Goal: Task Accomplishment & Management: Use online tool/utility

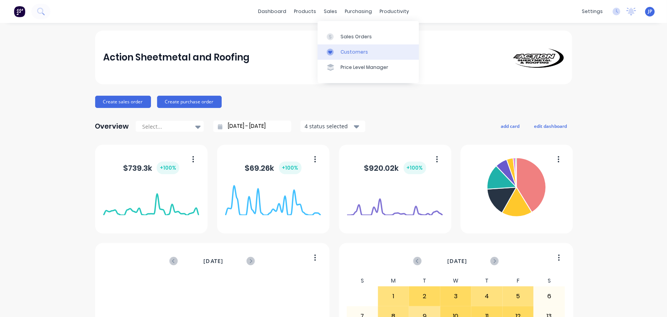
click at [345, 50] on div "Customers" at bounding box center [355, 52] width 28 height 7
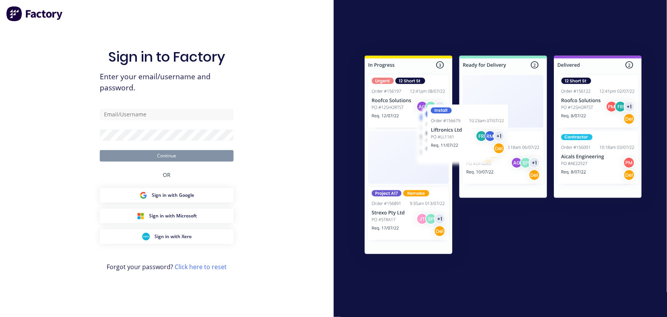
click at [118, 44] on div "Sign in to Factory Enter your email/username and password. Continue OR Sign in …" at bounding box center [167, 165] width 134 height 289
type input "[PERSON_NAME][EMAIL_ADDRESS][PERSON_NAME][DOMAIN_NAME]"
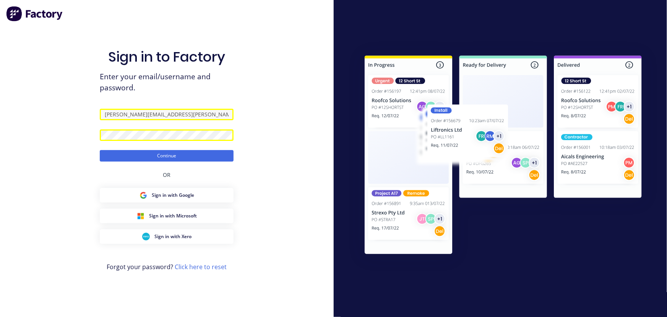
click at [137, 147] on form "[PERSON_NAME][EMAIL_ADDRESS][PERSON_NAME][DOMAIN_NAME] Continue" at bounding box center [167, 135] width 134 height 53
click at [139, 154] on button "Continue" at bounding box center [167, 155] width 134 height 11
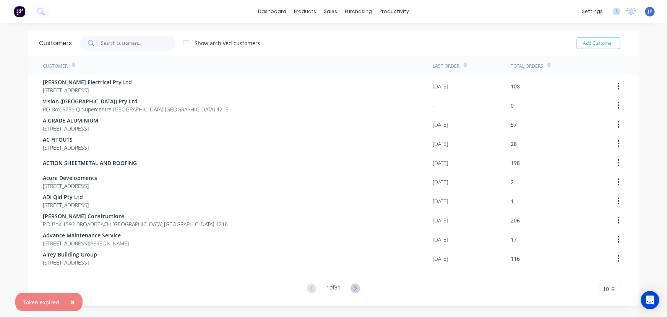
click at [108, 45] on input "text" at bounding box center [138, 43] width 75 height 15
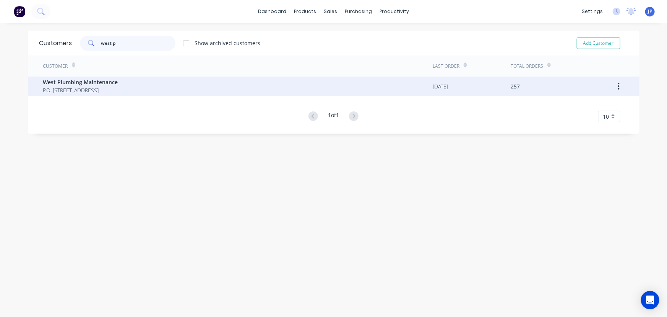
type input "west p"
click at [82, 82] on span "West Plumbing Maintenance" at bounding box center [80, 82] width 75 height 8
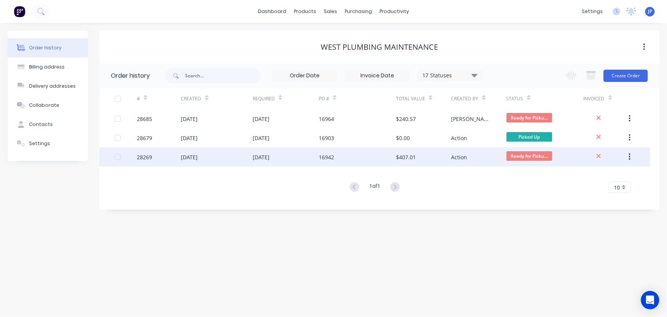
click at [186, 156] on div "[DATE]" at bounding box center [189, 157] width 17 height 8
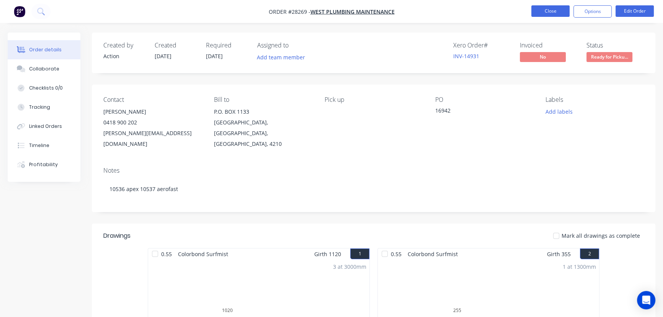
click at [537, 10] on button "Close" at bounding box center [550, 10] width 38 height 11
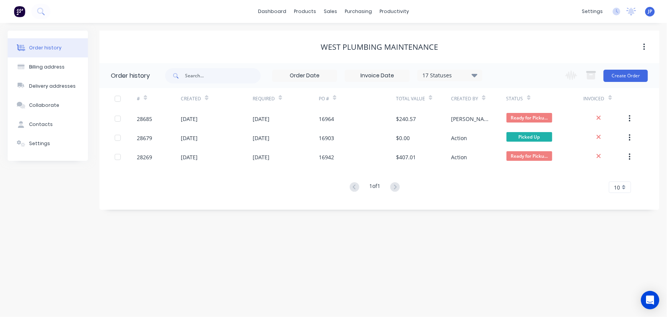
click at [474, 73] on icon at bounding box center [475, 74] width 6 height 3
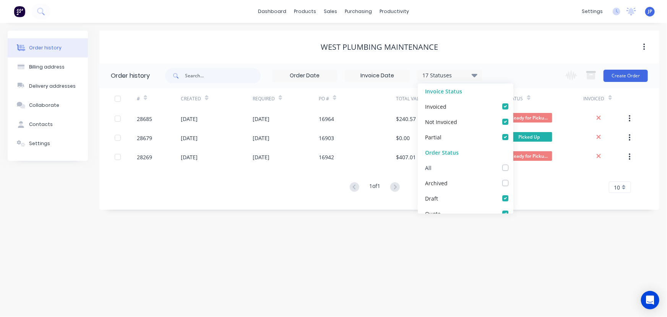
click at [513, 163] on label at bounding box center [513, 163] width 0 height 0
click at [513, 166] on input "checkbox" at bounding box center [516, 166] width 6 height 7
checkbox input "true"
click at [230, 80] on input "text" at bounding box center [223, 75] width 76 height 15
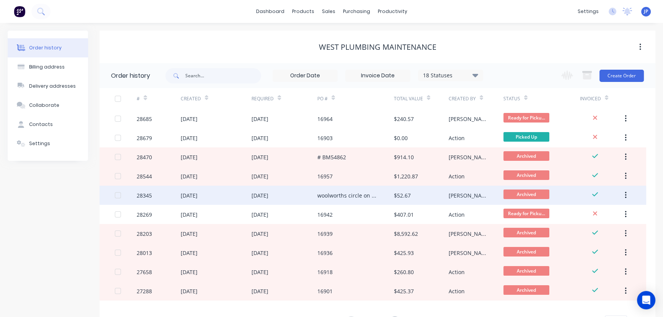
click at [245, 194] on div "[DATE]" at bounding box center [216, 195] width 71 height 19
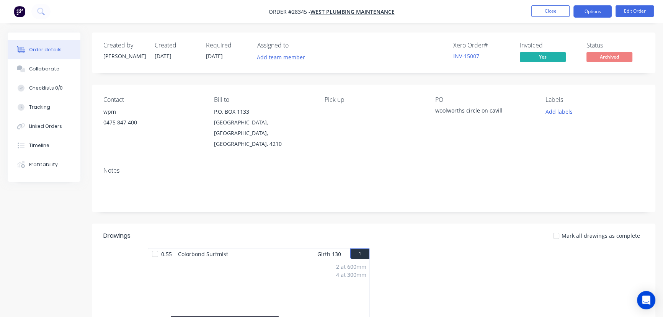
click at [589, 14] on button "Options" at bounding box center [592, 11] width 38 height 12
click at [643, 130] on div "Contact wpm [PHONE_NUMBER] Bill to P.O. [STREET_ADDRESS] Pick up PO woolworths …" at bounding box center [373, 123] width 563 height 76
click at [553, 10] on button "Close" at bounding box center [550, 10] width 38 height 11
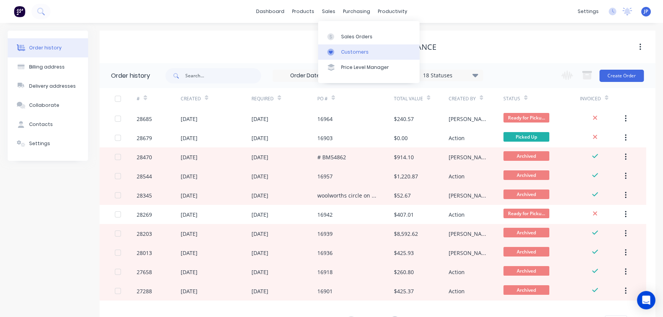
click at [345, 49] on div "Customers" at bounding box center [355, 52] width 28 height 7
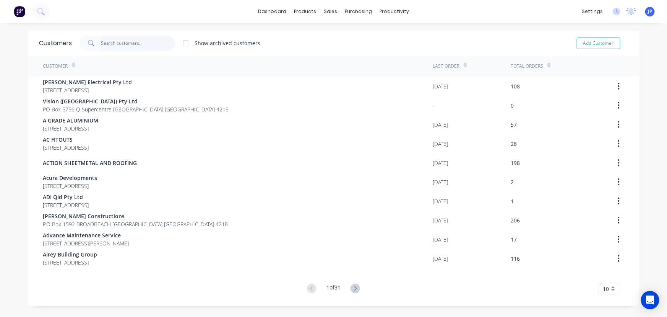
click at [135, 45] on input "text" at bounding box center [138, 43] width 75 height 15
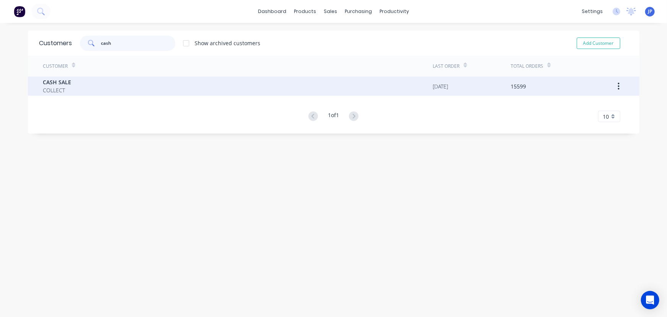
type input "cash"
click at [78, 85] on div "CASH SALE COLLECT" at bounding box center [238, 86] width 390 height 19
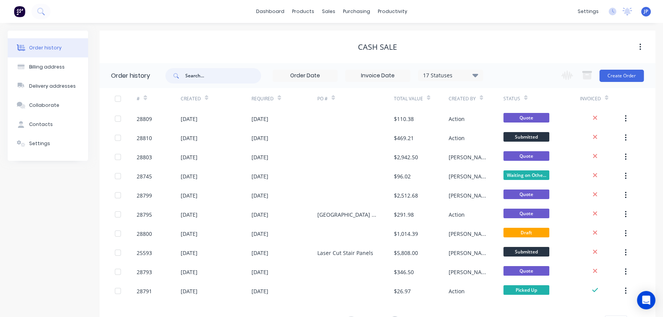
click at [190, 77] on input "text" at bounding box center [223, 75] width 76 height 15
type input "28"
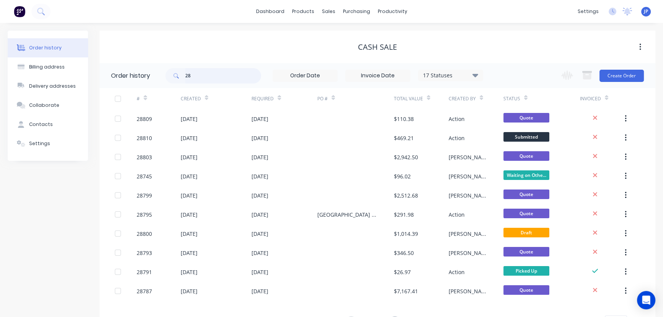
click at [199, 74] on input "28" at bounding box center [223, 75] width 76 height 15
type input "286"
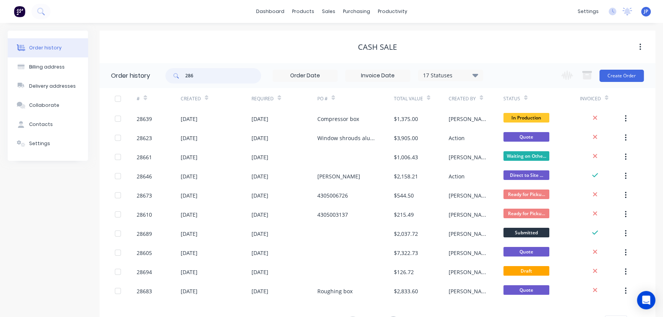
click at [198, 77] on input "286" at bounding box center [223, 75] width 76 height 15
type input "28623"
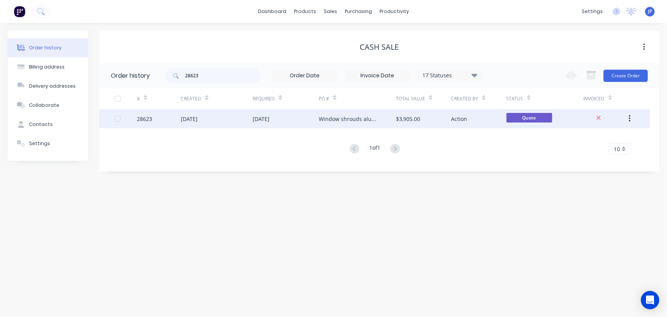
click at [187, 124] on div "[DATE]" at bounding box center [217, 118] width 72 height 19
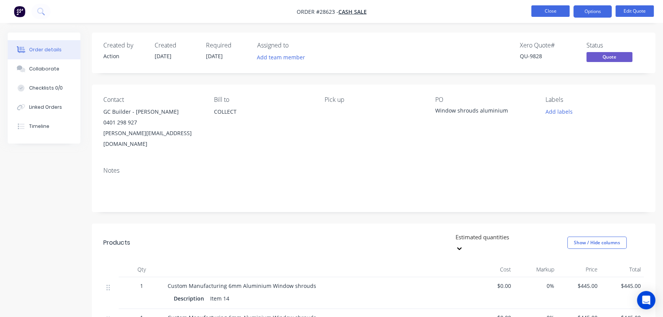
click at [558, 10] on button "Close" at bounding box center [550, 10] width 38 height 11
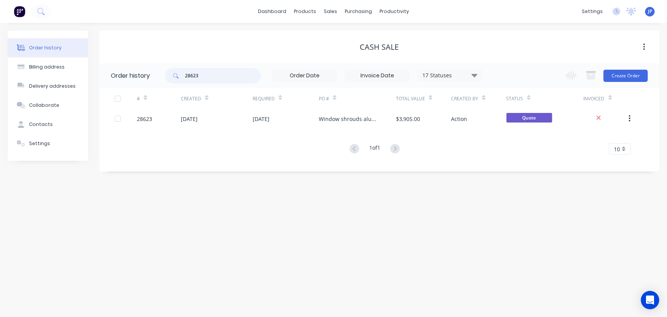
drag, startPoint x: 210, startPoint y: 79, endPoint x: 177, endPoint y: 73, distance: 33.5
click at [183, 77] on div "28623" at bounding box center [213, 75] width 96 height 15
type input "QU-9879"
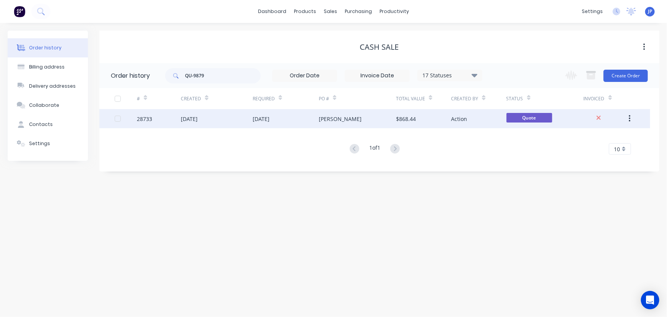
click at [267, 119] on div "[DATE]" at bounding box center [261, 119] width 17 height 8
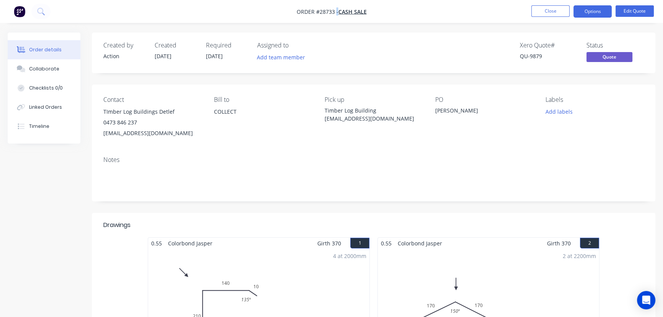
drag, startPoint x: 335, startPoint y: 14, endPoint x: 325, endPoint y: 18, distance: 10.2
click at [325, 18] on nav "Order #28733 - CASH SALE Close Options Edit Quote" at bounding box center [331, 11] width 663 height 23
click at [330, 22] on nav "Order #28733 - CASH SALE Close Options Edit Quote" at bounding box center [331, 11] width 663 height 23
drag, startPoint x: 332, startPoint y: 12, endPoint x: 319, endPoint y: 15, distance: 13.4
click at [319, 15] on span "Order #28733 - CASH SALE" at bounding box center [331, 12] width 70 height 8
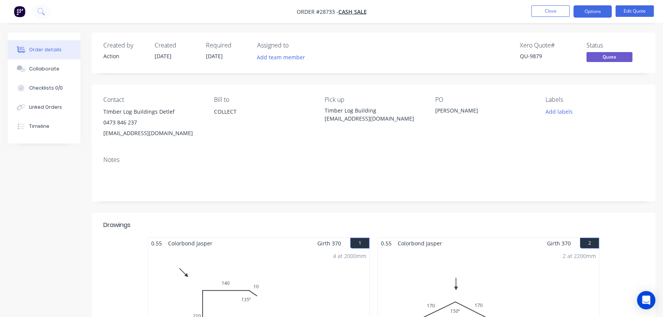
drag, startPoint x: 334, startPoint y: 12, endPoint x: 295, endPoint y: 13, distance: 39.0
click at [295, 13] on nav "Order #28733 - CASH SALE Close Options Edit Quote" at bounding box center [331, 11] width 663 height 23
click at [328, 12] on span "Order #28733 -" at bounding box center [317, 11] width 42 height 7
drag, startPoint x: 332, startPoint y: 11, endPoint x: 296, endPoint y: 14, distance: 36.8
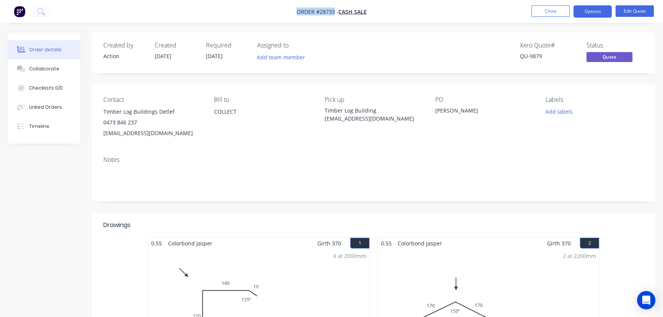
click at [296, 14] on span "Order #28733 -" at bounding box center [317, 11] width 42 height 7
copy span "Order #28733"
click at [541, 7] on button "Close" at bounding box center [550, 10] width 38 height 11
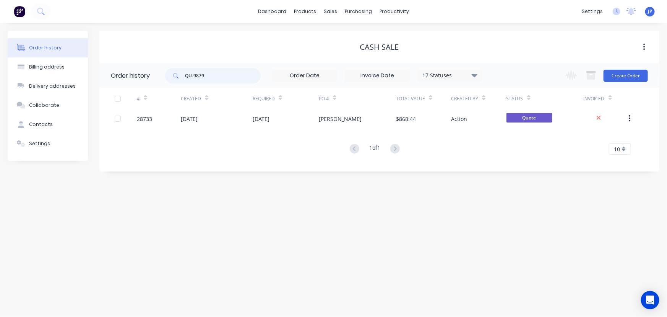
drag, startPoint x: 214, startPoint y: 74, endPoint x: 176, endPoint y: 75, distance: 37.9
click at [176, 75] on div "QU-9879" at bounding box center [213, 75] width 96 height 15
type input "Timber"
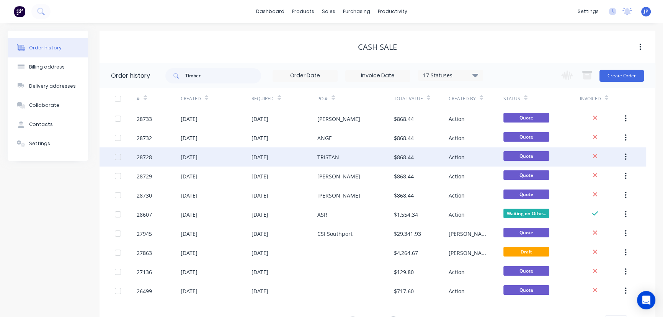
click at [237, 157] on div "[DATE]" at bounding box center [216, 156] width 71 height 19
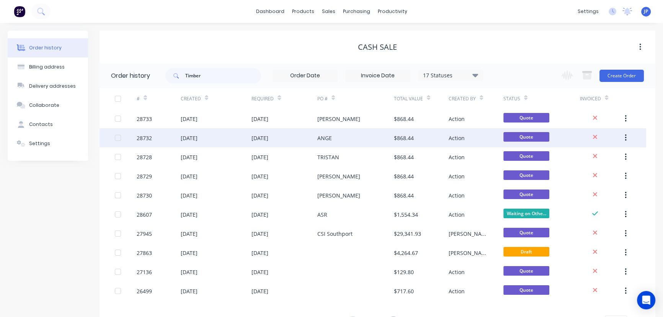
click at [224, 142] on div "[DATE]" at bounding box center [216, 137] width 71 height 19
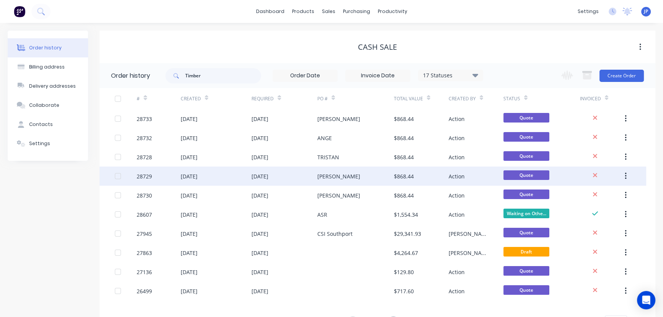
click at [245, 174] on div "[DATE]" at bounding box center [216, 175] width 71 height 19
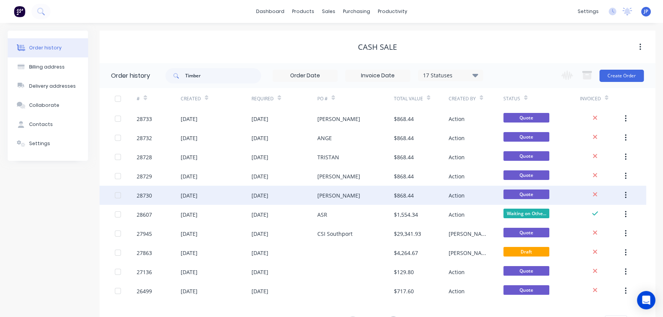
click at [233, 199] on div "[DATE]" at bounding box center [216, 195] width 71 height 19
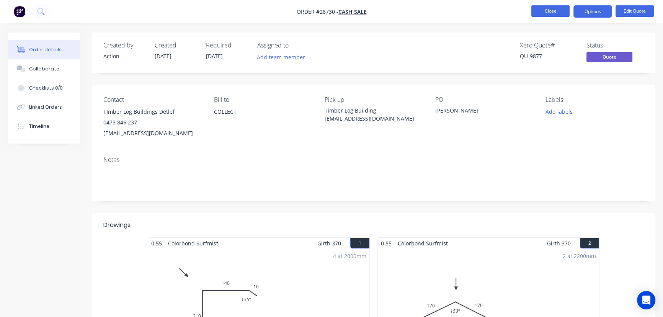
click at [551, 7] on button "Close" at bounding box center [550, 10] width 38 height 11
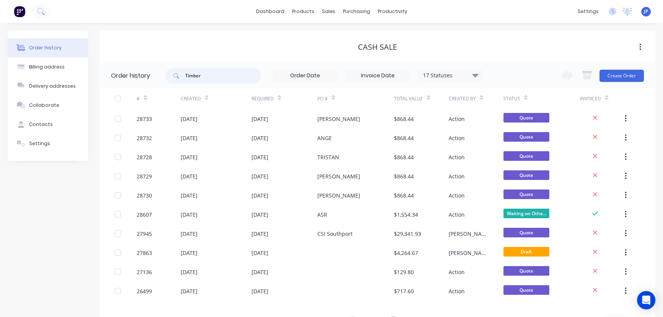
drag, startPoint x: 227, startPoint y: 69, endPoint x: 174, endPoint y: 74, distance: 53.0
click at [174, 74] on div "Timber" at bounding box center [213, 75] width 96 height 15
type input "28768"
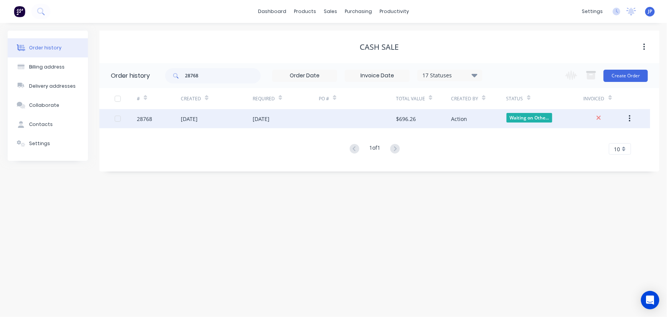
click at [198, 117] on div "[DATE]" at bounding box center [189, 119] width 17 height 8
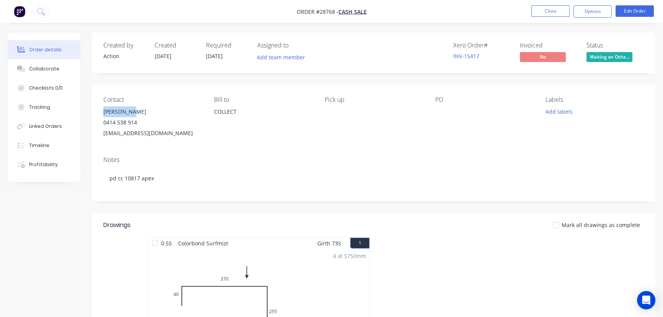
drag, startPoint x: 133, startPoint y: 109, endPoint x: 96, endPoint y: 111, distance: 37.5
click at [96, 111] on div "Contact [PERSON_NAME] [PHONE_NUMBER] [EMAIL_ADDRESS][DOMAIN_NAME] [PERSON_NAME]…" at bounding box center [373, 117] width 563 height 65
copy div "[PERSON_NAME]"
click at [587, 11] on button "Options" at bounding box center [592, 11] width 38 height 12
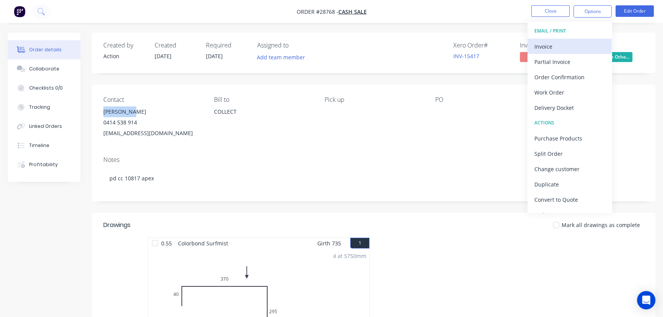
click at [557, 44] on div "Invoice" at bounding box center [569, 46] width 70 height 11
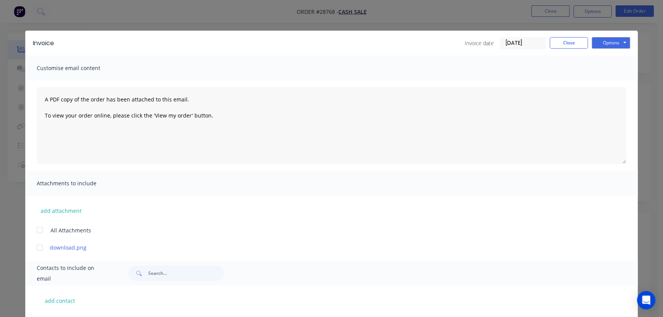
click at [532, 44] on input "[DATE]" at bounding box center [522, 42] width 45 height 11
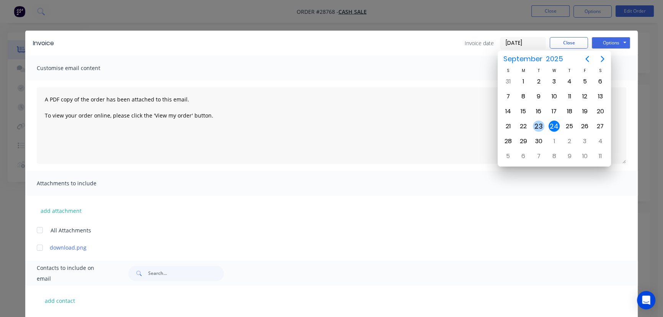
click at [537, 124] on div "23" at bounding box center [537, 125] width 11 height 11
type input "[DATE]"
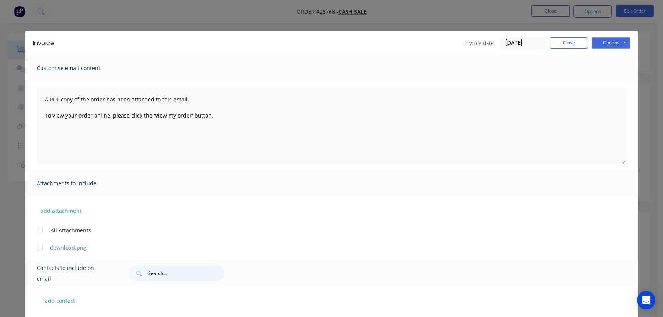
click at [156, 276] on input "text" at bounding box center [186, 272] width 76 height 15
paste input "[PERSON_NAME]"
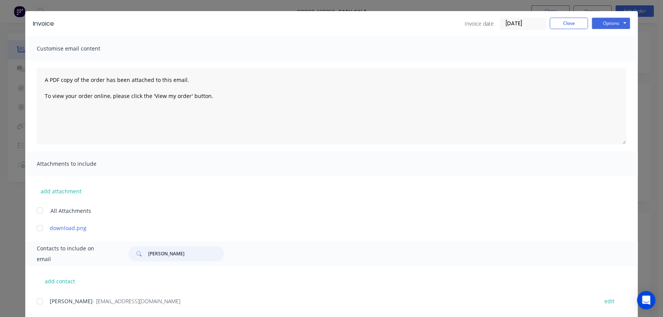
scroll to position [38, 0]
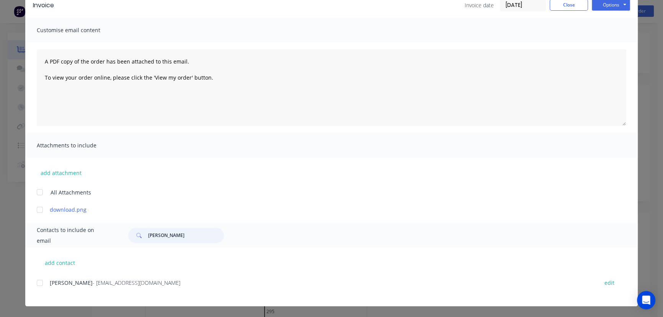
type input "[PERSON_NAME]"
drag, startPoint x: 146, startPoint y: 283, endPoint x: 47, endPoint y: 289, distance: 98.5
click at [47, 289] on div "[PERSON_NAME] - [EMAIL_ADDRESS][DOMAIN_NAME] edit" at bounding box center [337, 287] width 601 height 20
copy div "[PERSON_NAME] - [EMAIL_ADDRESS][DOMAIN_NAME]"
click at [609, 5] on button "Options" at bounding box center [610, 4] width 38 height 11
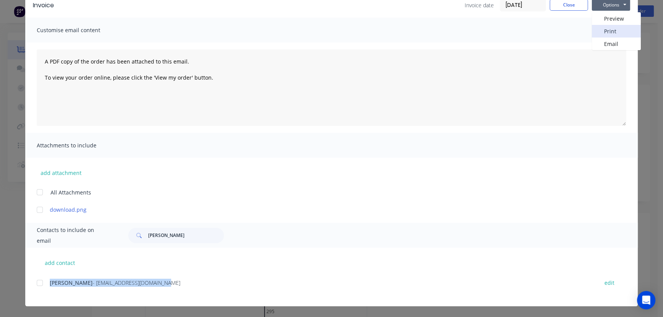
click at [603, 29] on button "Print" at bounding box center [615, 31] width 49 height 13
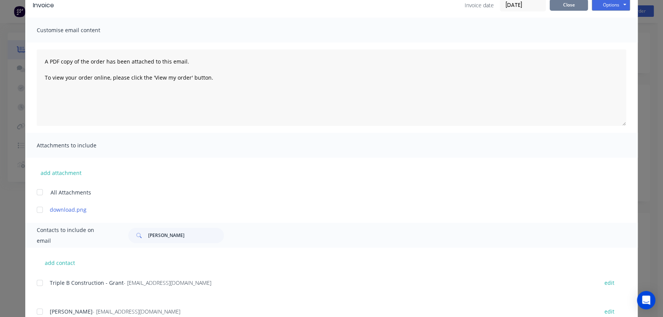
click at [565, 8] on button "Close" at bounding box center [568, 4] width 38 height 11
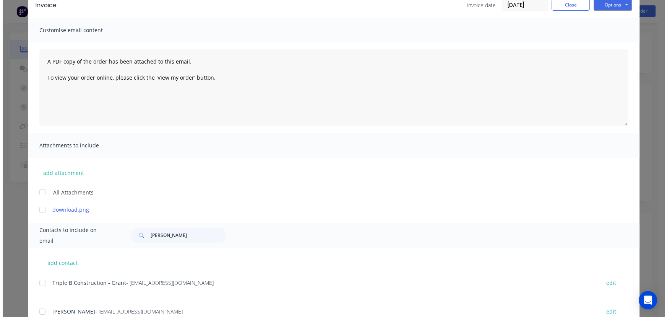
scroll to position [0, 0]
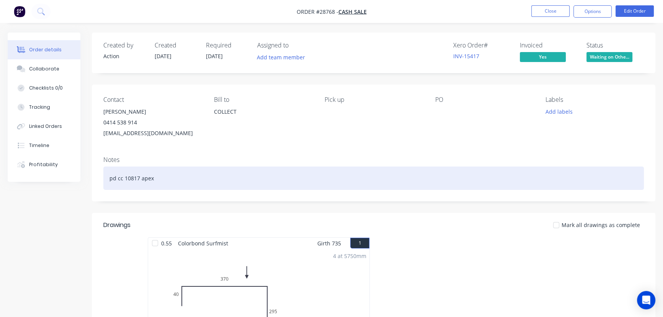
click at [109, 181] on div "pd cc 10817 apex" at bounding box center [373, 177] width 540 height 23
click at [118, 180] on div "pd cc 10817 apex" at bounding box center [373, 177] width 540 height 23
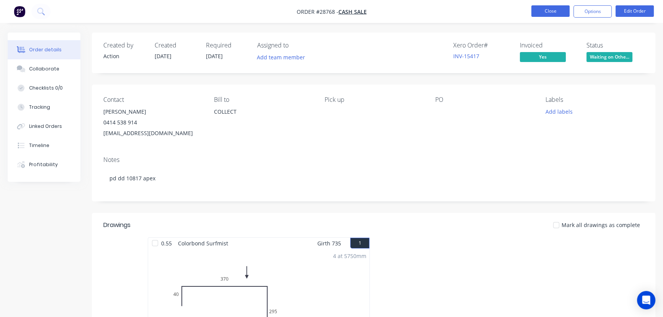
click at [546, 15] on button "Close" at bounding box center [550, 10] width 38 height 11
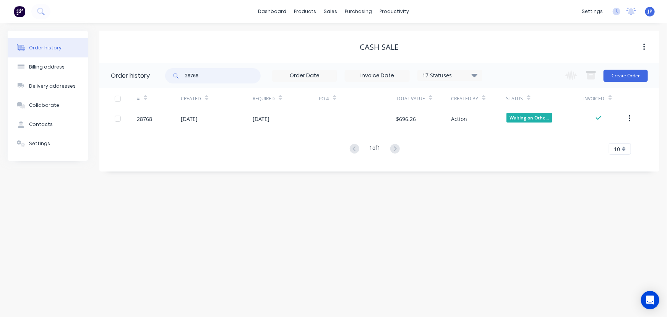
drag, startPoint x: 207, startPoint y: 75, endPoint x: 158, endPoint y: 78, distance: 49.0
click at [158, 78] on header "Order history 28768 17 Statuses Invoice Status Invoiced Not Invoiced Partial Or…" at bounding box center [379, 75] width 560 height 25
type input "[PERSON_NAME]"
drag, startPoint x: 216, startPoint y: 75, endPoint x: 167, endPoint y: 78, distance: 48.7
click at [167, 78] on div "[PERSON_NAME]" at bounding box center [213, 75] width 96 height 15
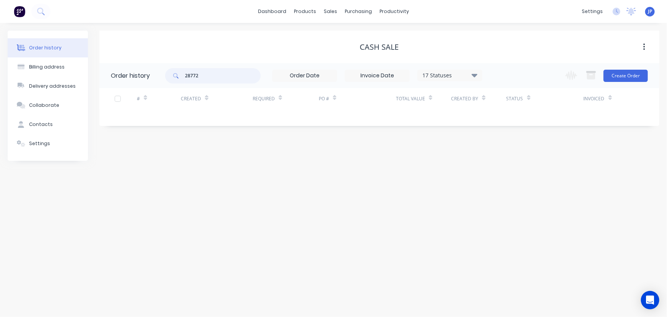
type input "28772"
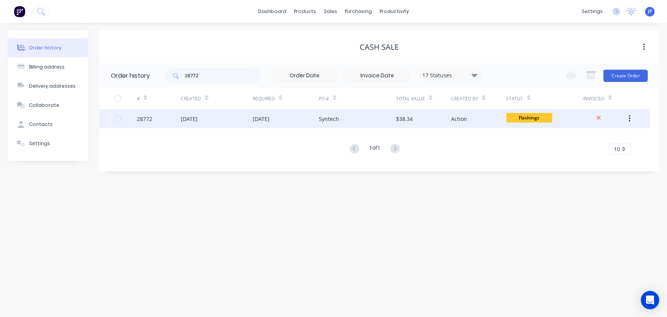
click at [179, 116] on div "28772" at bounding box center [159, 118] width 44 height 19
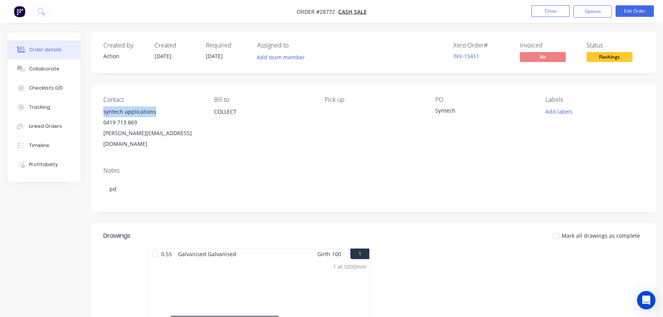
drag, startPoint x: 155, startPoint y: 111, endPoint x: 97, endPoint y: 111, distance: 57.8
click at [97, 111] on div "Contact syntech applications 0419 713 869 [PERSON_NAME][EMAIL_ADDRESS][DOMAIN_N…" at bounding box center [373, 123] width 563 height 76
copy div "syntech applications"
click at [589, 14] on button "Options" at bounding box center [592, 11] width 38 height 12
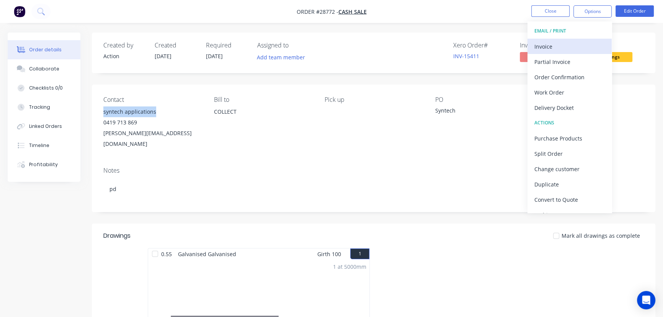
click at [552, 44] on div "Invoice" at bounding box center [569, 46] width 70 height 11
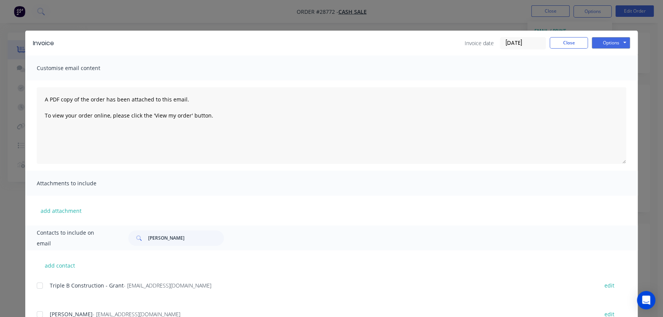
click at [534, 46] on input "[DATE]" at bounding box center [522, 42] width 45 height 11
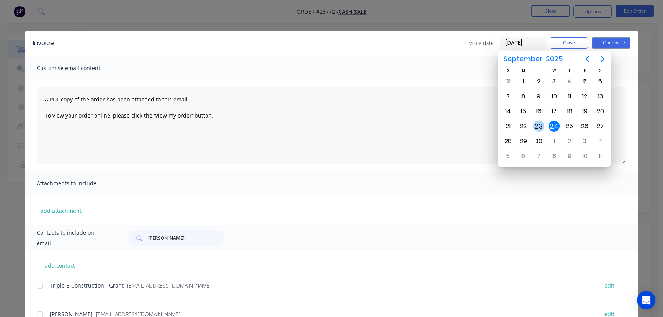
click at [536, 124] on div "23" at bounding box center [537, 125] width 11 height 11
type input "[DATE]"
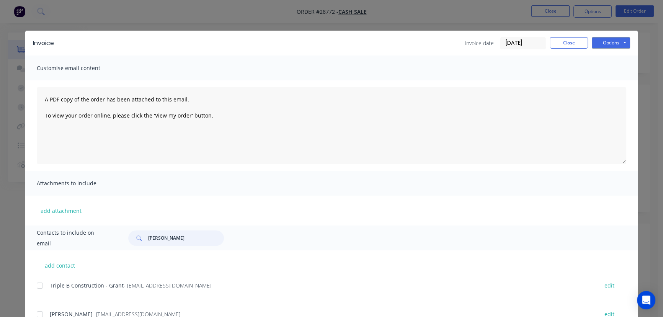
drag, startPoint x: 158, startPoint y: 245, endPoint x: 140, endPoint y: 245, distance: 18.7
click at [140, 245] on div "[PERSON_NAME]" at bounding box center [176, 237] width 96 height 15
paste input "syntech applications"
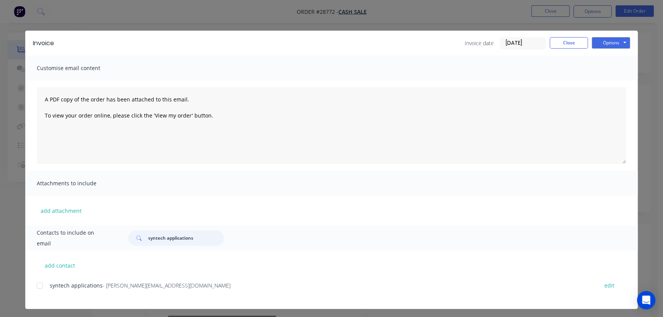
type input "syntech applications"
drag, startPoint x: 157, startPoint y: 292, endPoint x: 53, endPoint y: 300, distance: 104.4
click at [53, 300] on div "syntech applications - [PERSON_NAME][EMAIL_ADDRESS][DOMAIN_NAME] edit" at bounding box center [337, 294] width 601 height 29
copy div "syntech applications - [PERSON_NAME][EMAIL_ADDRESS][DOMAIN_NAME]"
click at [612, 43] on button "Options" at bounding box center [610, 42] width 38 height 11
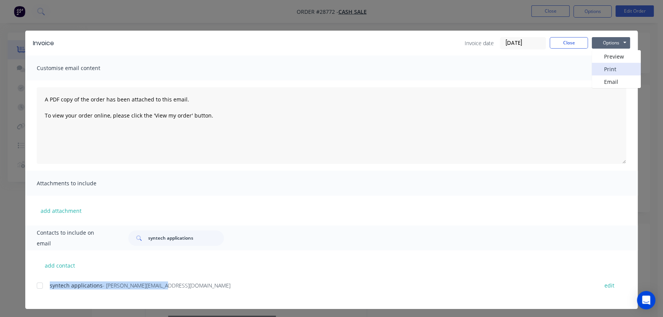
click at [604, 67] on button "Print" at bounding box center [615, 69] width 49 height 13
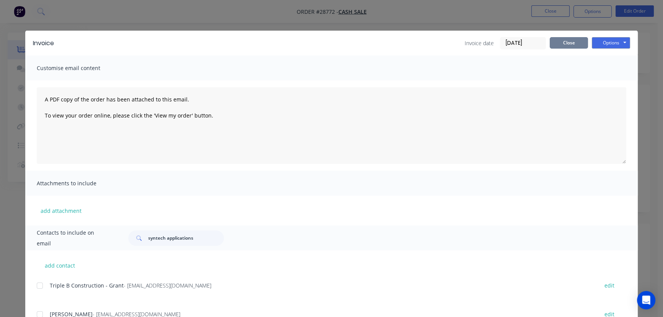
click at [567, 44] on button "Close" at bounding box center [568, 42] width 38 height 11
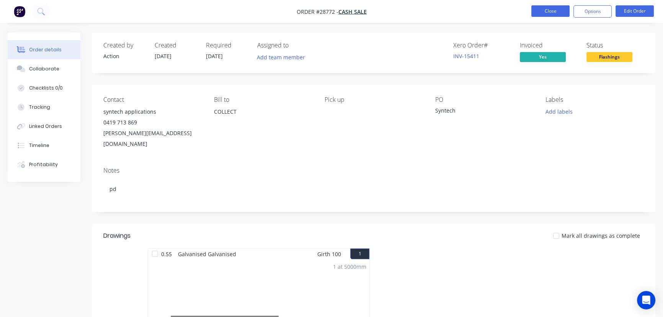
click at [550, 13] on button "Close" at bounding box center [550, 10] width 38 height 11
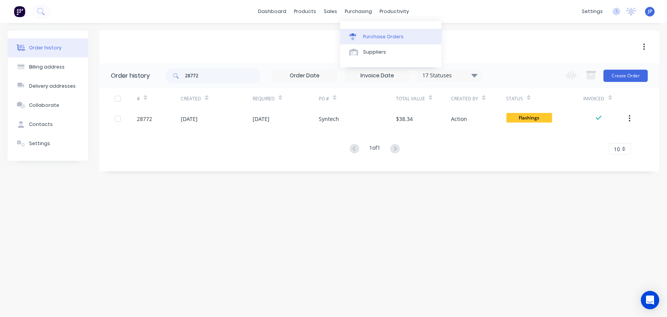
click at [370, 33] on link "Purchase Orders" at bounding box center [390, 36] width 101 height 15
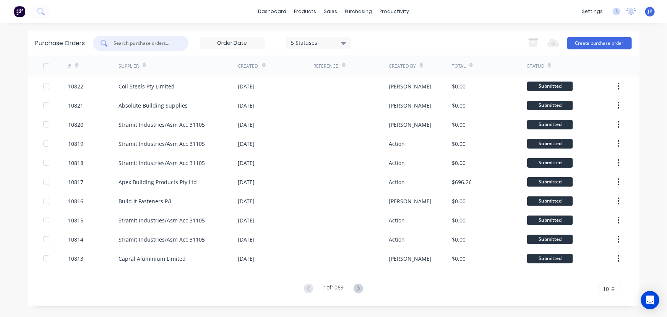
click at [138, 44] on input "text" at bounding box center [144, 43] width 63 height 8
type input "10803"
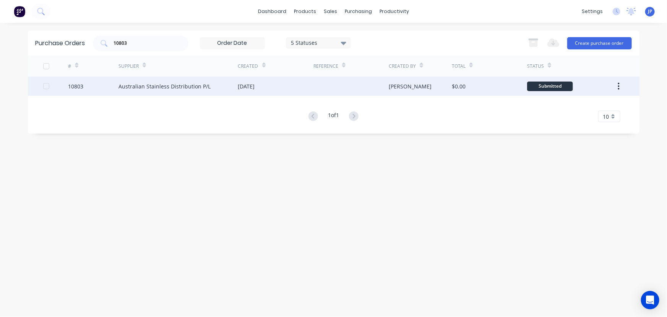
click at [149, 87] on div "Australian Stainless Distribution P/L" at bounding box center [165, 86] width 92 height 8
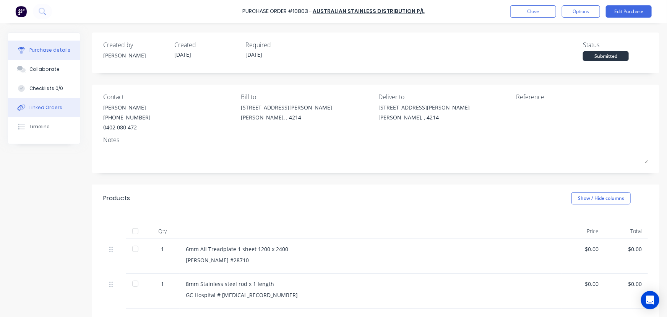
click at [44, 109] on div "Linked Orders" at bounding box center [45, 107] width 33 height 7
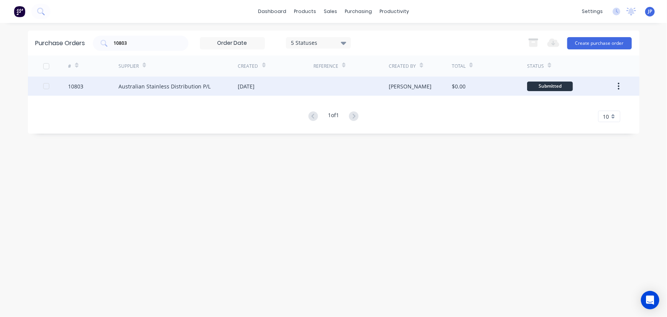
click at [161, 86] on div "Australian Stainless Distribution P/L" at bounding box center [165, 86] width 92 height 8
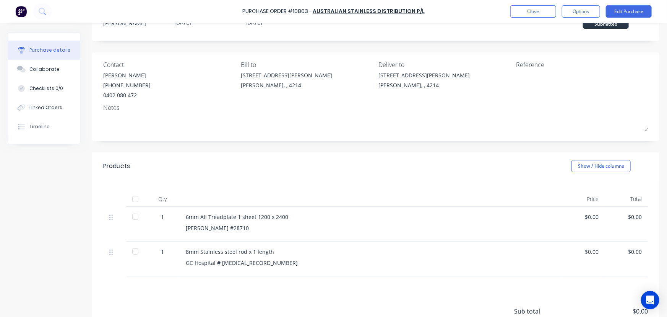
scroll to position [31, 0]
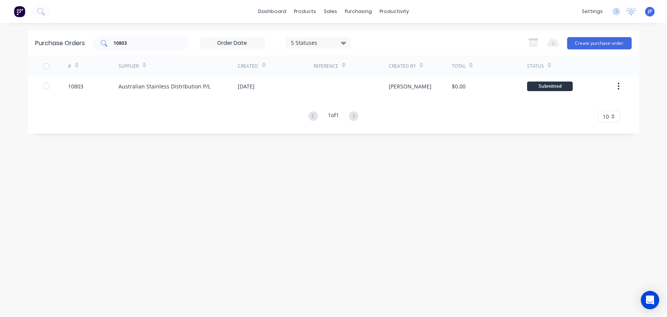
drag, startPoint x: 133, startPoint y: 47, endPoint x: 102, endPoint y: 47, distance: 31.4
click at [102, 47] on div "10803" at bounding box center [141, 43] width 96 height 15
drag, startPoint x: 133, startPoint y: 46, endPoint x: 96, endPoint y: 44, distance: 37.5
click at [96, 44] on div "10803" at bounding box center [141, 43] width 96 height 15
type input "10806"
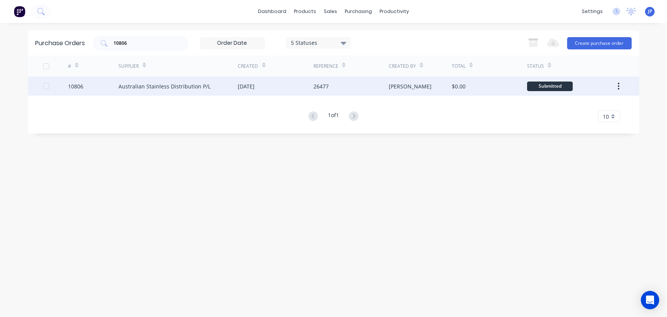
click at [135, 84] on div "Australian Stainless Distribution P/L" at bounding box center [165, 86] width 92 height 8
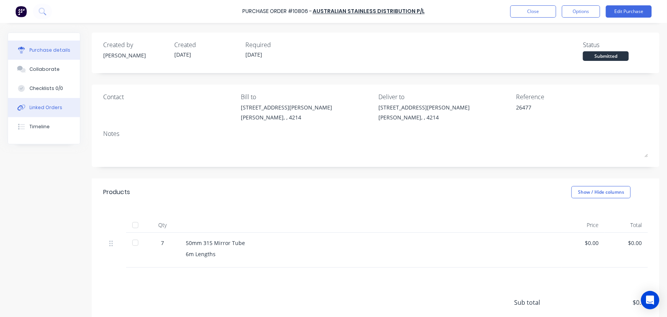
click at [61, 108] on button "Linked Orders" at bounding box center [44, 107] width 72 height 19
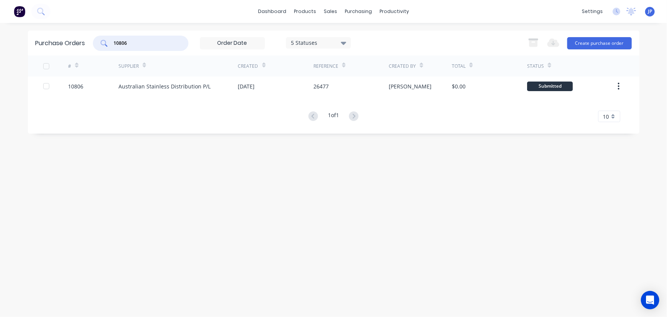
drag, startPoint x: 131, startPoint y: 44, endPoint x: 103, endPoint y: 46, distance: 27.6
click at [103, 46] on div "10806" at bounding box center [141, 43] width 96 height 15
type input "10803"
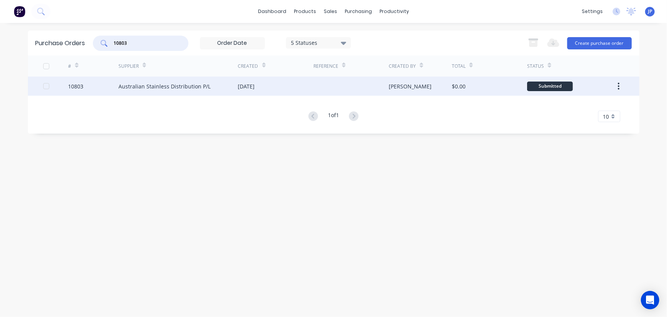
click at [120, 88] on div "Australian Stainless Distribution P/L" at bounding box center [165, 86] width 92 height 8
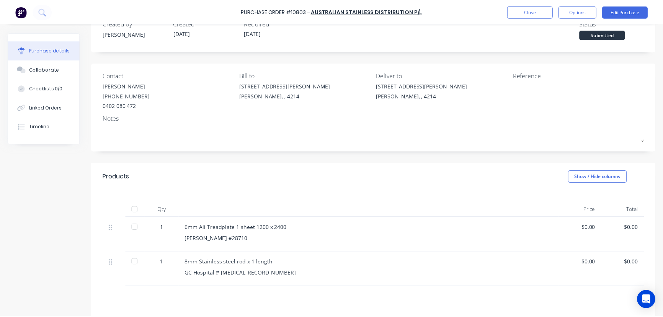
scroll to position [69, 0]
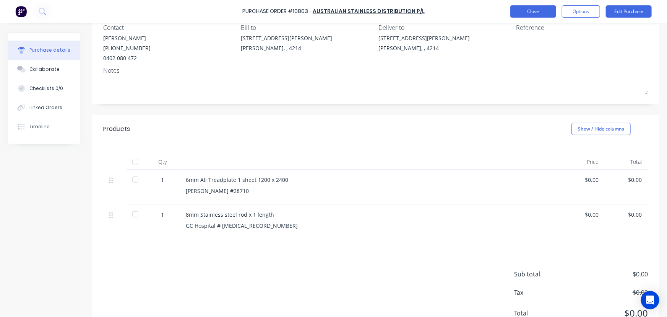
click at [518, 8] on button "Close" at bounding box center [534, 11] width 46 height 12
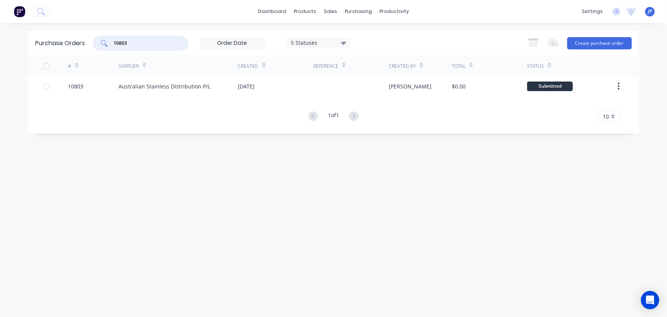
drag, startPoint x: 147, startPoint y: 43, endPoint x: 96, endPoint y: 42, distance: 50.5
click at [97, 42] on div "10803" at bounding box center [141, 43] width 96 height 15
type input "10676"
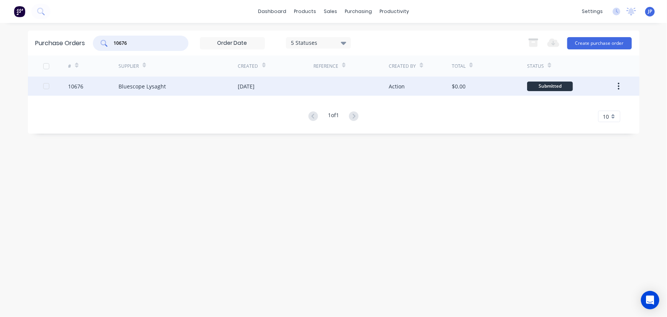
click at [130, 90] on div "Bluescope Lysaght" at bounding box center [179, 86] width 120 height 19
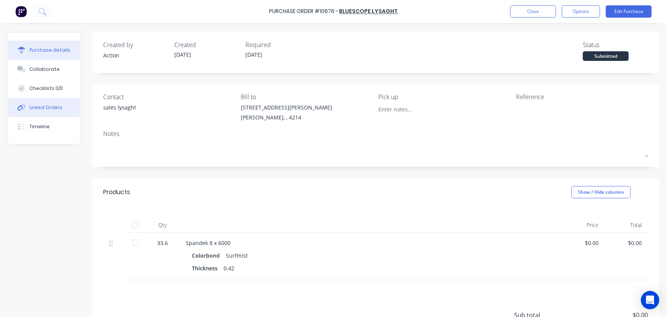
click at [48, 108] on div "Linked Orders" at bounding box center [45, 107] width 33 height 7
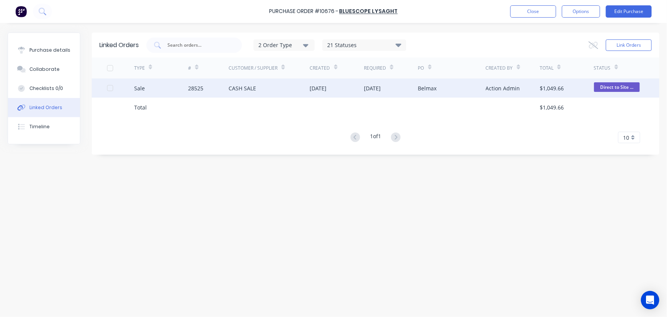
click at [211, 88] on div "28525" at bounding box center [208, 87] width 41 height 19
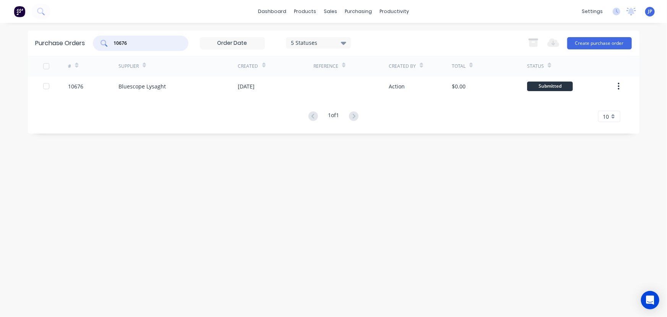
drag, startPoint x: 142, startPoint y: 43, endPoint x: 80, endPoint y: 41, distance: 61.2
click at [81, 42] on div "Purchase Orders 10676 5 Statuses 5 Statuses Export to Excel (XLSX) Create purch…" at bounding box center [334, 43] width 612 height 25
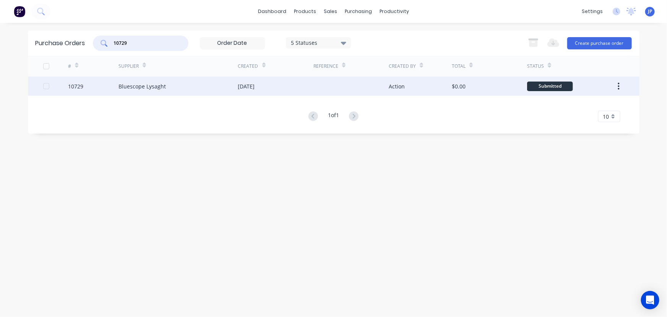
type input "10729"
click at [120, 85] on div "Bluescope Lysaght" at bounding box center [142, 86] width 47 height 8
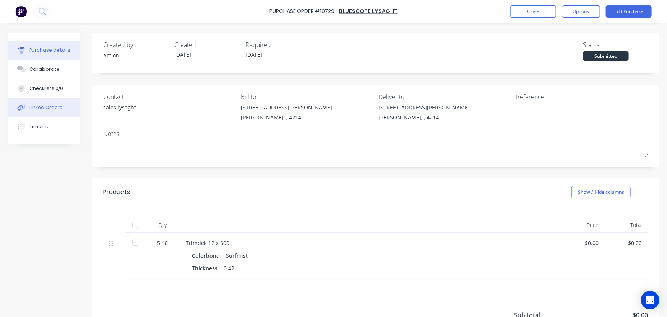
click at [62, 111] on button "Linked Orders" at bounding box center [44, 107] width 72 height 19
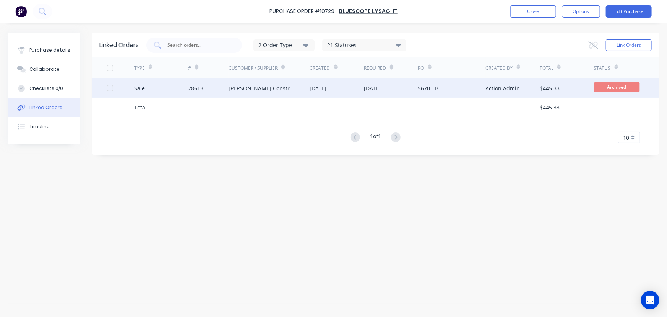
click at [235, 85] on div "[PERSON_NAME] Constructions" at bounding box center [262, 88] width 66 height 8
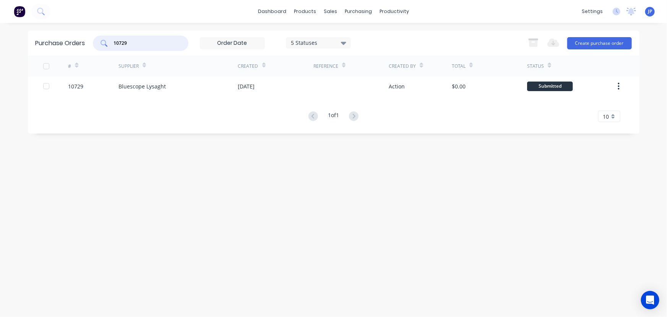
drag, startPoint x: 148, startPoint y: 40, endPoint x: 103, endPoint y: 42, distance: 46.0
click at [103, 42] on div "10729" at bounding box center [141, 43] width 96 height 15
type input "10676"
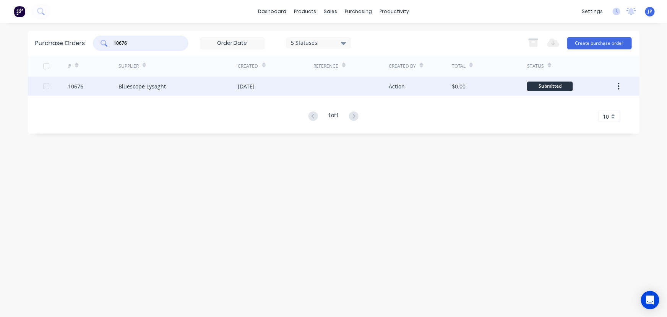
click at [124, 83] on div "Bluescope Lysaght" at bounding box center [142, 86] width 47 height 8
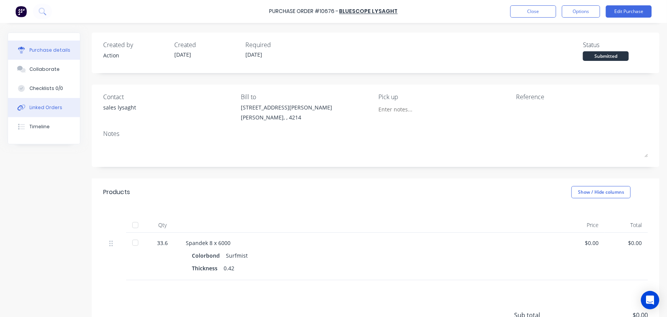
click at [63, 106] on button "Linked Orders" at bounding box center [44, 107] width 72 height 19
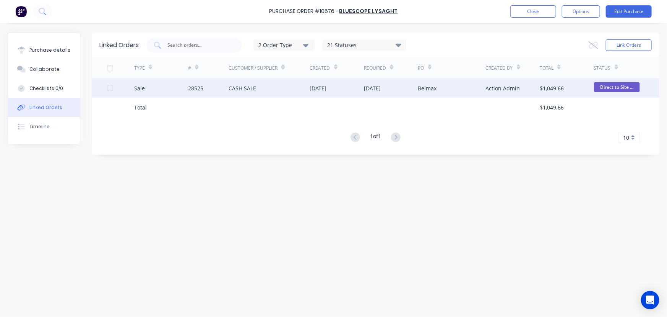
click at [217, 89] on div "28525" at bounding box center [208, 87] width 41 height 19
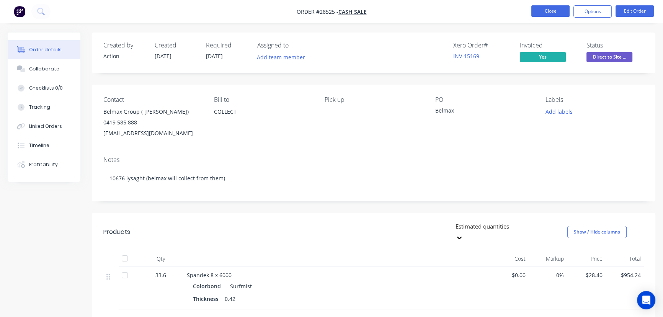
click at [538, 11] on button "Close" at bounding box center [550, 10] width 38 height 11
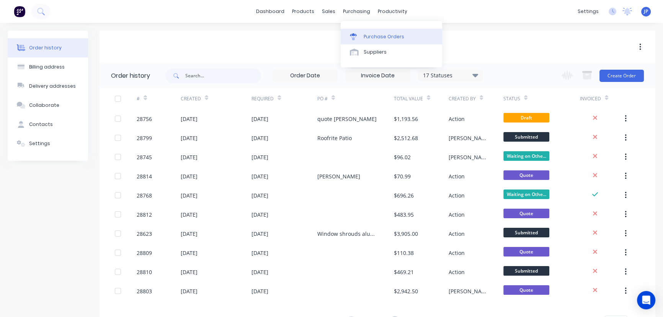
click at [371, 36] on div "Purchase Orders" at bounding box center [383, 36] width 41 height 7
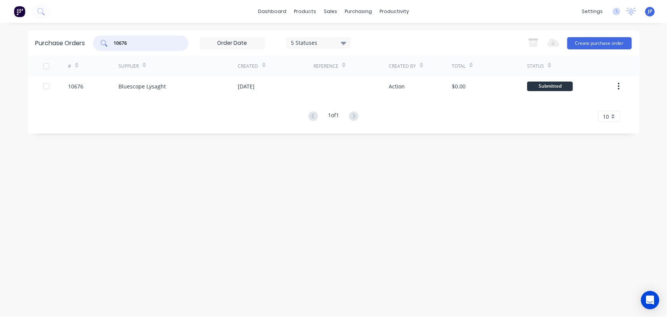
drag, startPoint x: 130, startPoint y: 46, endPoint x: 95, endPoint y: 50, distance: 35.0
click at [95, 50] on div "10676 5 Statuses 5 Statuses" at bounding box center [222, 43] width 258 height 15
type input "10813"
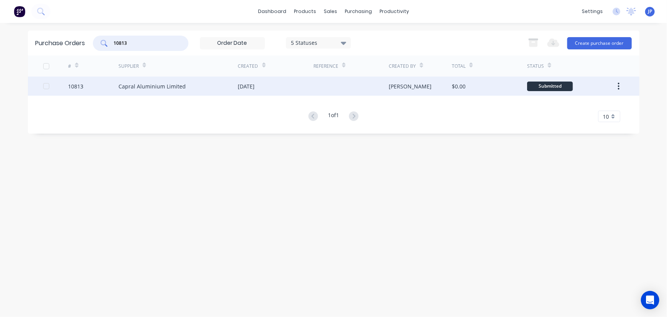
click at [142, 84] on div "Capral Aluminium Limited" at bounding box center [152, 86] width 67 height 8
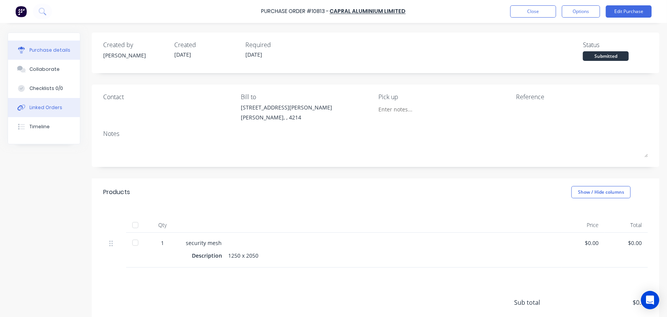
click at [44, 110] on div "Linked Orders" at bounding box center [45, 107] width 33 height 7
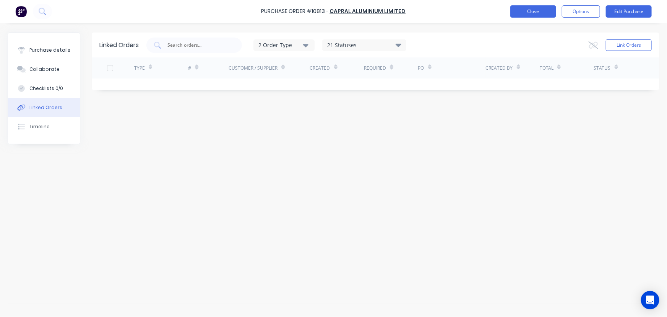
click at [530, 15] on button "Close" at bounding box center [534, 11] width 46 height 12
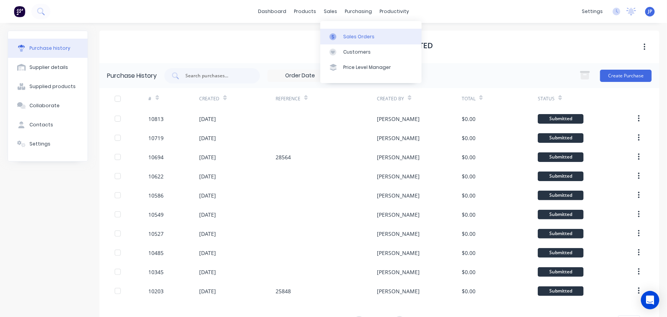
click at [362, 37] on div "Sales Orders" at bounding box center [358, 36] width 31 height 7
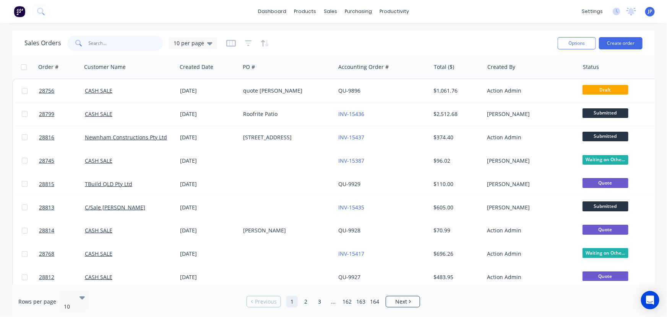
click at [135, 45] on input "text" at bounding box center [126, 43] width 75 height 15
type input "28639"
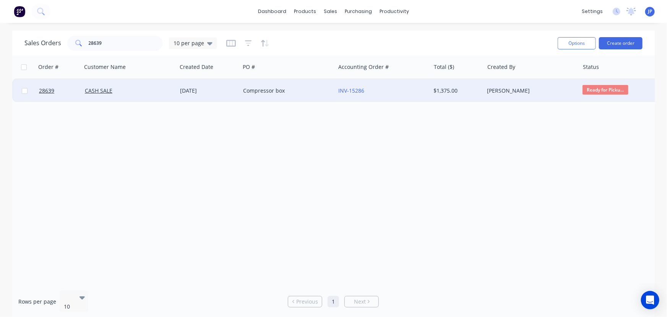
click at [138, 89] on div "CASH SALE" at bounding box center [127, 91] width 85 height 8
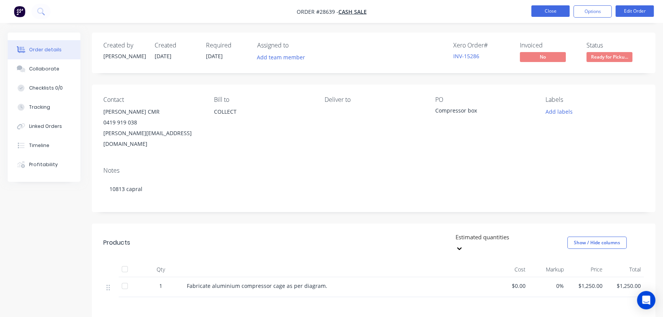
click at [553, 11] on button "Close" at bounding box center [550, 10] width 38 height 11
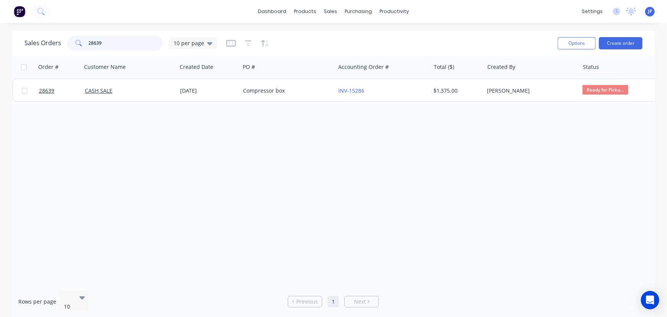
drag, startPoint x: 110, startPoint y: 40, endPoint x: 81, endPoint y: 42, distance: 28.8
click at [81, 42] on div "28639" at bounding box center [115, 43] width 96 height 15
type input "28810"
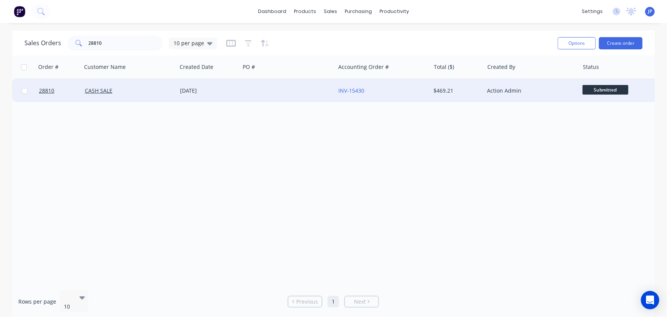
click at [127, 91] on div "CASH SALE" at bounding box center [127, 91] width 85 height 8
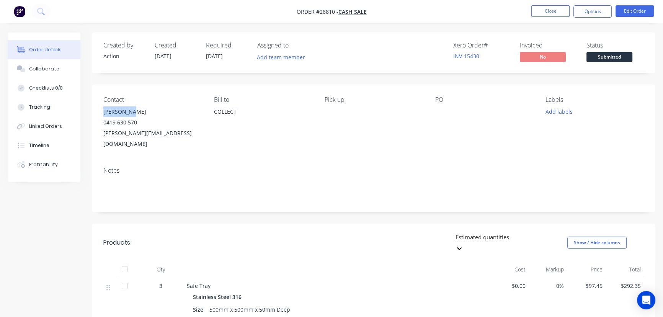
drag, startPoint x: 134, startPoint y: 114, endPoint x: 100, endPoint y: 114, distance: 33.7
click at [100, 114] on div "Contact [PERSON_NAME] [PHONE_NUMBER] [PERSON_NAME][EMAIL_ADDRESS][DOMAIN_NAME] …" at bounding box center [373, 123] width 563 height 76
copy div "[PERSON_NAME]"
click at [584, 14] on button "Options" at bounding box center [592, 11] width 38 height 12
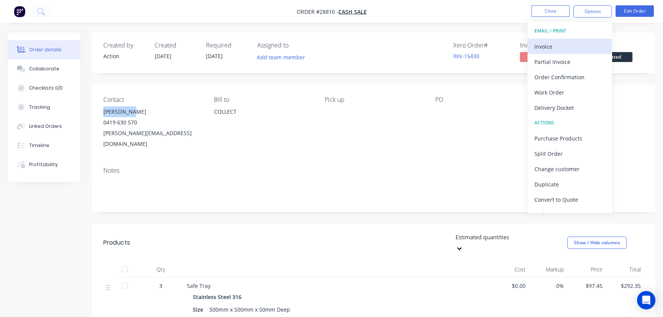
click at [543, 46] on div "Invoice" at bounding box center [569, 46] width 70 height 11
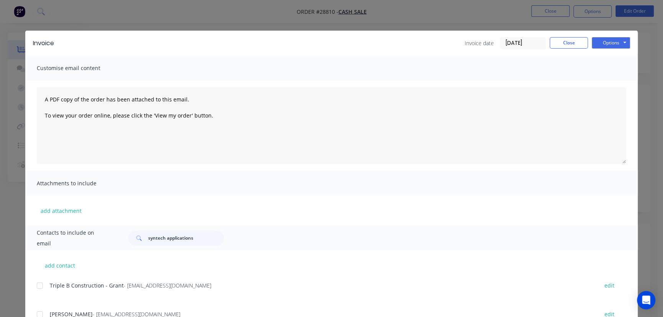
click at [532, 46] on input "[DATE]" at bounding box center [522, 42] width 45 height 11
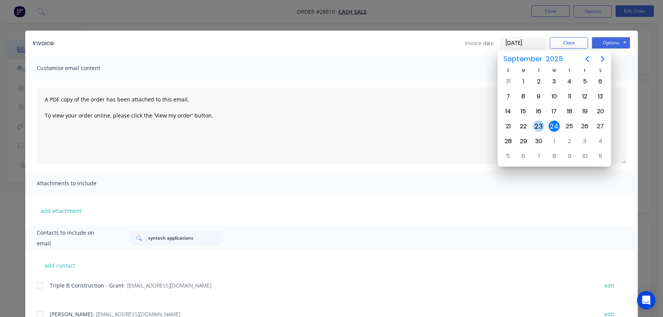
click at [536, 125] on div "23" at bounding box center [537, 125] width 11 height 11
type input "[DATE]"
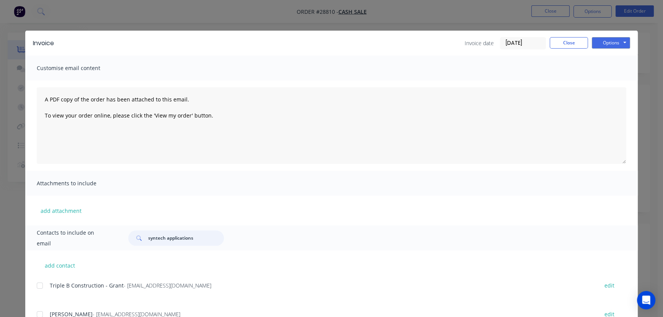
drag, startPoint x: 195, startPoint y: 237, endPoint x: 138, endPoint y: 238, distance: 57.0
click at [138, 238] on div "syntech applications" at bounding box center [176, 237] width 96 height 15
paste input "[PERSON_NAME]"
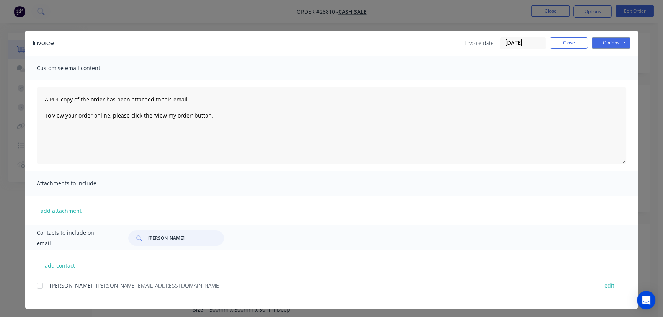
type input "[PERSON_NAME]"
drag, startPoint x: 143, startPoint y: 288, endPoint x: 39, endPoint y: 292, distance: 104.5
click at [39, 290] on div "[PERSON_NAME] - [PERSON_NAME][EMAIL_ADDRESS][DOMAIN_NAME] edit" at bounding box center [337, 285] width 601 height 10
copy div "[PERSON_NAME] - [PERSON_NAME][EMAIL_ADDRESS][DOMAIN_NAME]"
click at [606, 46] on button "Options" at bounding box center [610, 42] width 38 height 11
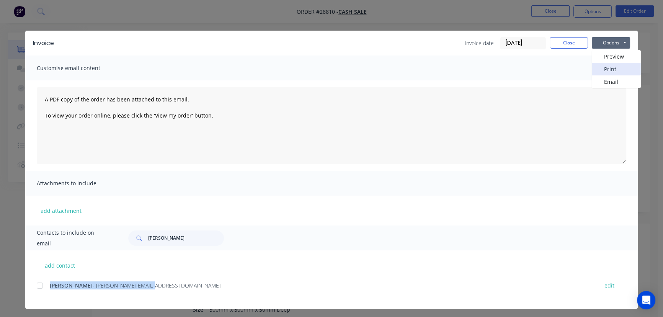
click at [602, 68] on button "Print" at bounding box center [615, 69] width 49 height 13
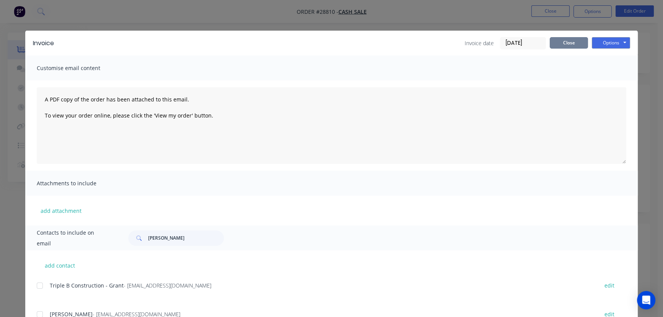
click at [565, 41] on button "Close" at bounding box center [568, 42] width 38 height 11
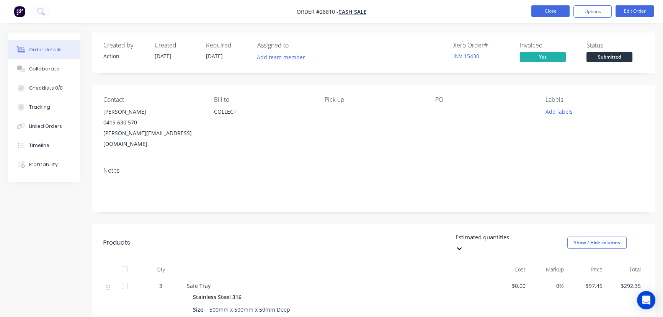
click at [544, 11] on button "Close" at bounding box center [550, 10] width 38 height 11
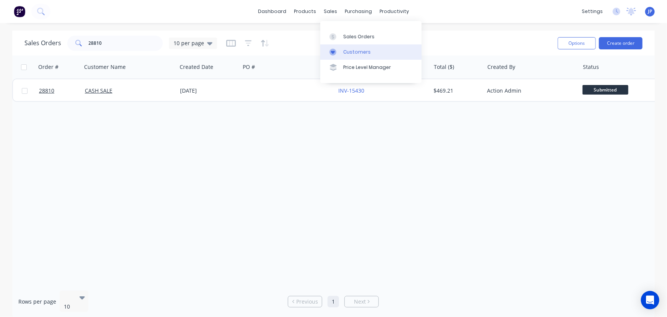
click at [344, 52] on div "Customers" at bounding box center [357, 52] width 28 height 7
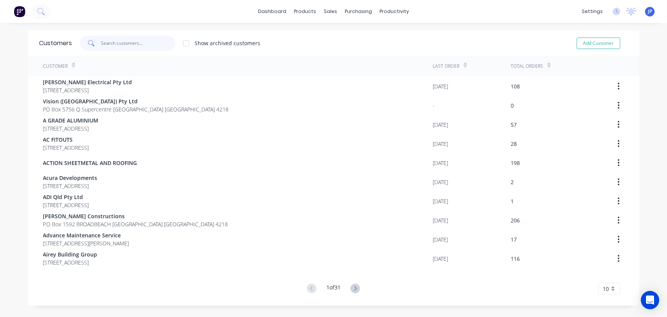
click at [126, 46] on input "text" at bounding box center [138, 43] width 75 height 15
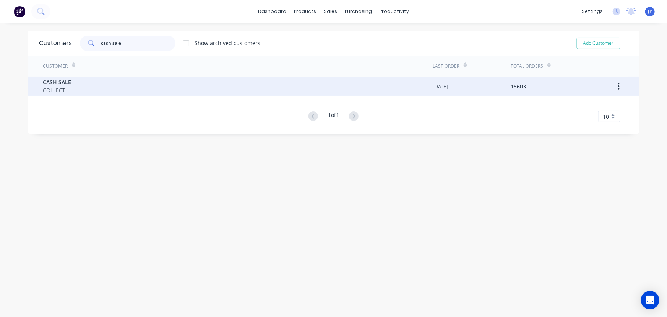
type input "cash sale"
click at [67, 87] on span "COLLECT" at bounding box center [57, 90] width 28 height 8
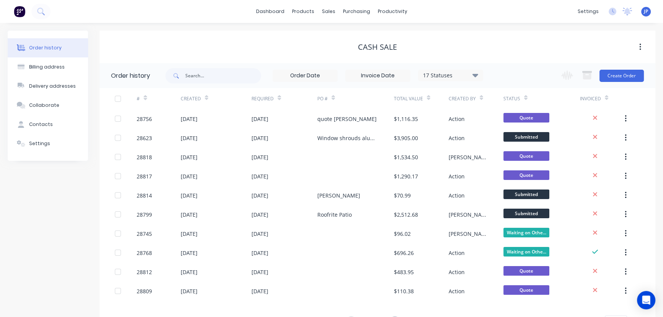
click at [473, 75] on icon at bounding box center [475, 74] width 6 height 9
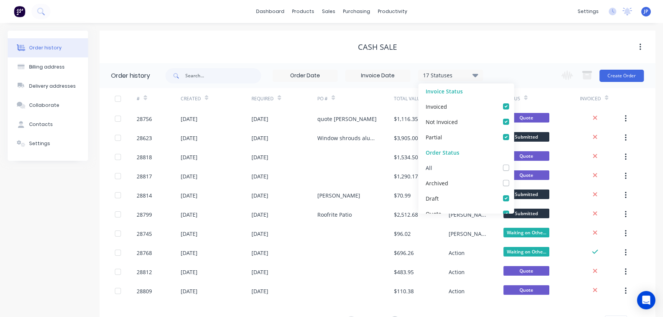
click at [513, 163] on label at bounding box center [513, 163] width 0 height 0
click at [513, 165] on input "checkbox" at bounding box center [516, 166] width 6 height 7
checkbox input "true"
click at [217, 75] on input "text" at bounding box center [223, 75] width 76 height 15
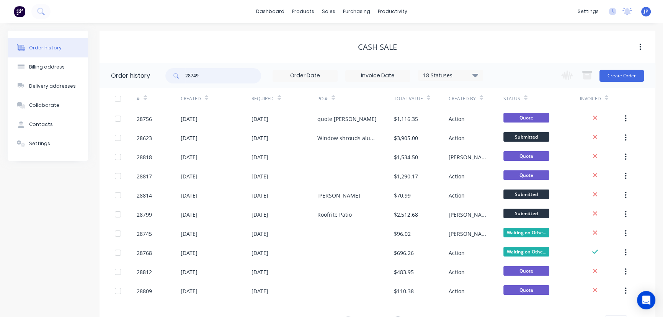
type input "28749"
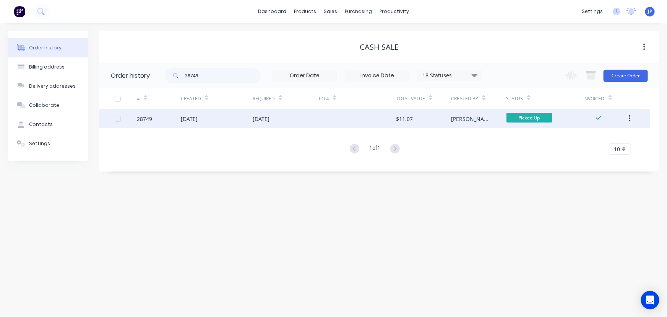
click at [194, 115] on div "[DATE]" at bounding box center [189, 119] width 17 height 8
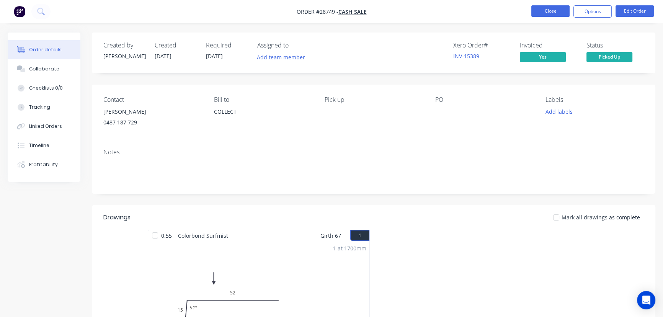
click at [547, 10] on button "Close" at bounding box center [550, 10] width 38 height 11
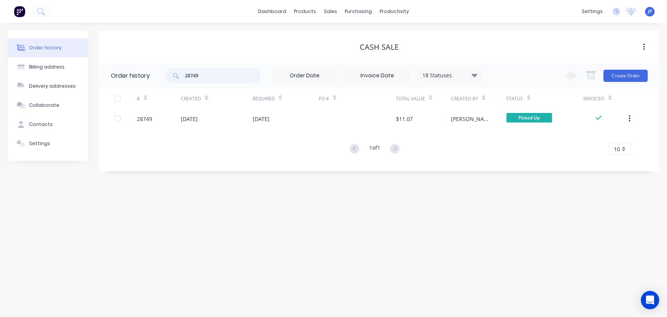
drag, startPoint x: 200, startPoint y: 74, endPoint x: 181, endPoint y: 75, distance: 18.8
click at [181, 75] on div "28749" at bounding box center [213, 75] width 96 height 15
type input "28623"
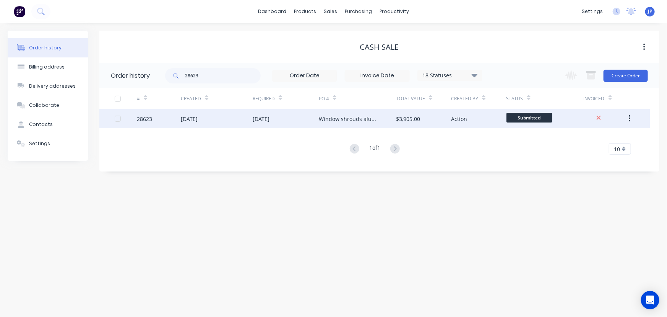
click at [192, 121] on div "[DATE]" at bounding box center [189, 119] width 17 height 8
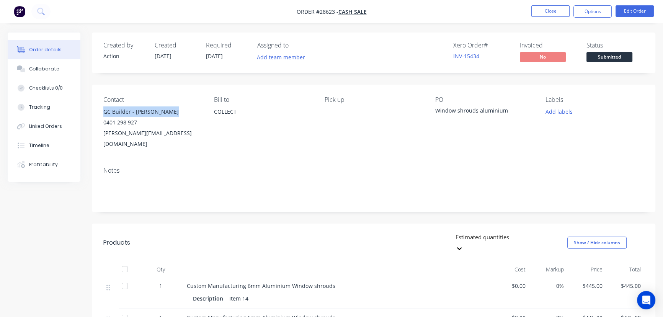
drag, startPoint x: 171, startPoint y: 111, endPoint x: 102, endPoint y: 113, distance: 69.6
click at [102, 113] on div "Contact GC Builder - [PERSON_NAME] 0401 298 927 [PERSON_NAME][EMAIL_ADDRESS][DO…" at bounding box center [373, 123] width 563 height 76
copy div "GC Builder - [PERSON_NAME]"
click at [595, 12] on button "Options" at bounding box center [592, 11] width 38 height 12
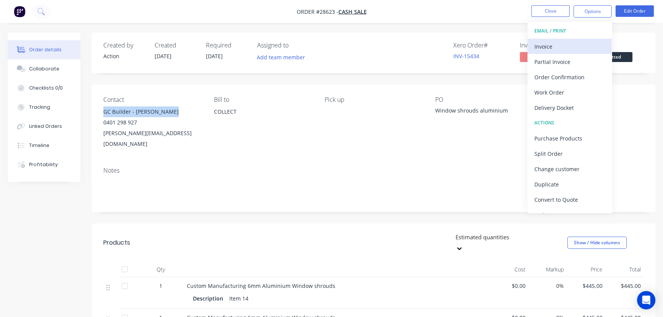
click at [557, 47] on div "Invoice" at bounding box center [569, 46] width 70 height 11
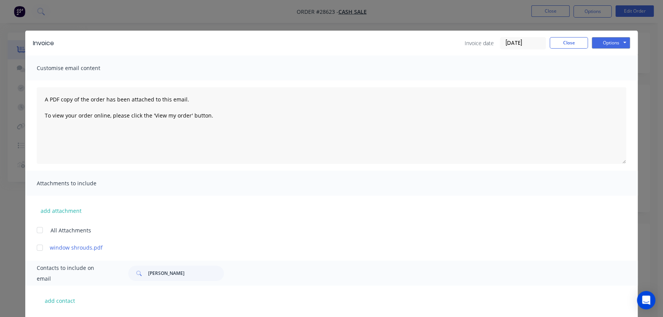
click at [534, 40] on input "[DATE]" at bounding box center [522, 42] width 45 height 11
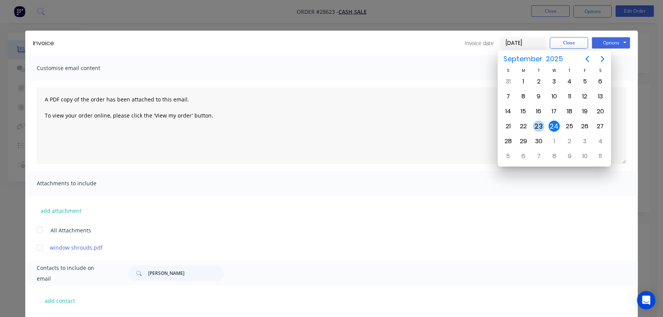
click at [539, 125] on div "23" at bounding box center [537, 125] width 11 height 11
type input "[DATE]"
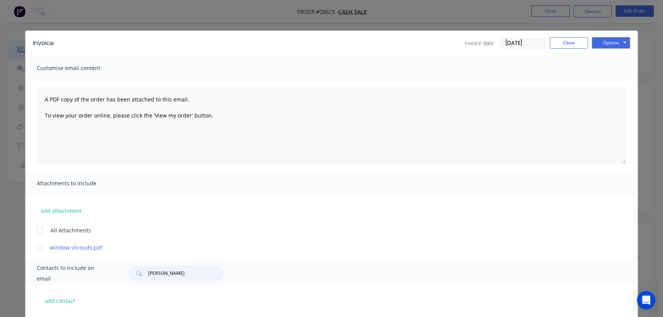
drag, startPoint x: 176, startPoint y: 278, endPoint x: 145, endPoint y: 280, distance: 31.4
click at [148, 280] on input "[PERSON_NAME]" at bounding box center [186, 272] width 76 height 15
paste input "GC Builder - [PERSON_NAME]"
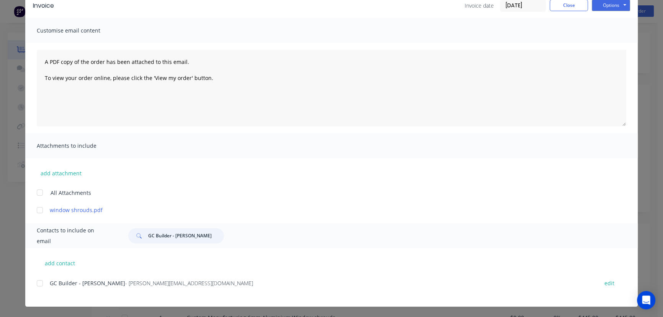
scroll to position [38, 0]
type input "GC Builder - [PERSON_NAME]"
drag, startPoint x: 175, startPoint y: 288, endPoint x: 45, endPoint y: 292, distance: 129.7
click at [45, 292] on div "GC Builder - Blake Martain - [EMAIL_ADDRESS][DOMAIN_NAME] edit" at bounding box center [337, 287] width 601 height 20
copy div "GC Builder - Blake Martain - [EMAIL_ADDRESS][DOMAIN_NAME]"
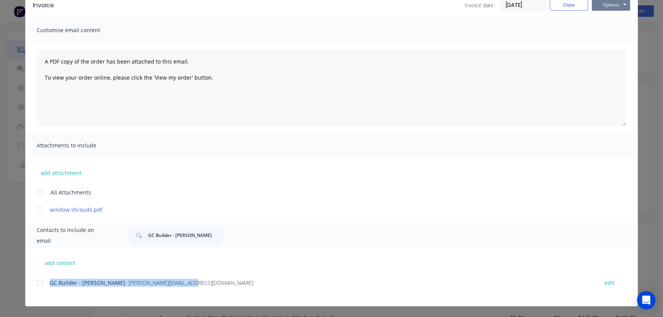
click at [615, 4] on button "Options" at bounding box center [610, 4] width 38 height 11
click at [609, 29] on button "Print" at bounding box center [615, 31] width 49 height 13
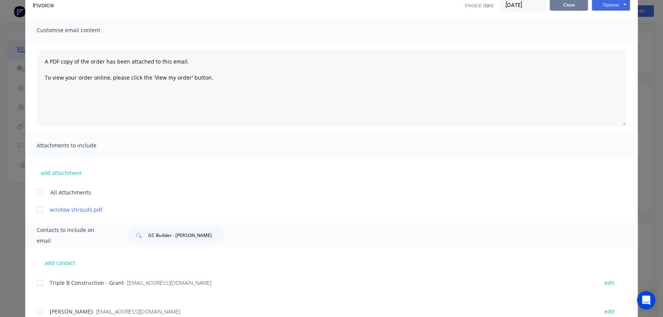
click at [568, 6] on button "Close" at bounding box center [568, 4] width 38 height 11
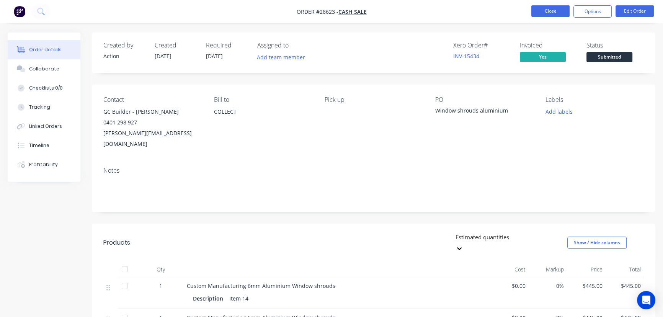
click at [543, 11] on button "Close" at bounding box center [550, 10] width 38 height 11
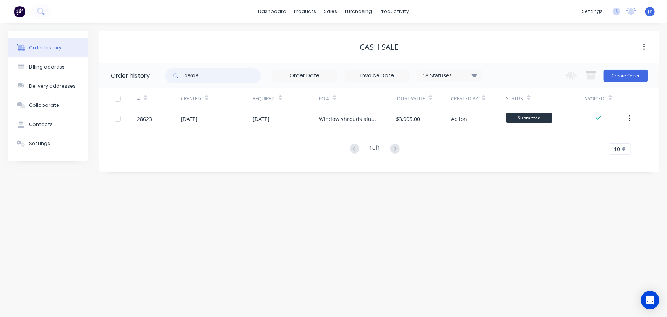
drag, startPoint x: 211, startPoint y: 75, endPoint x: 175, endPoint y: 78, distance: 36.1
click at [175, 78] on div "28623" at bounding box center [213, 75] width 96 height 15
type input "28733"
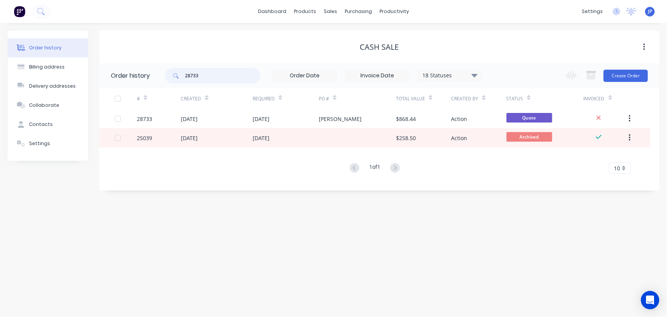
drag, startPoint x: 215, startPoint y: 78, endPoint x: 170, endPoint y: 81, distance: 44.8
click at [170, 81] on div "28733" at bounding box center [213, 75] width 96 height 15
type input "28814"
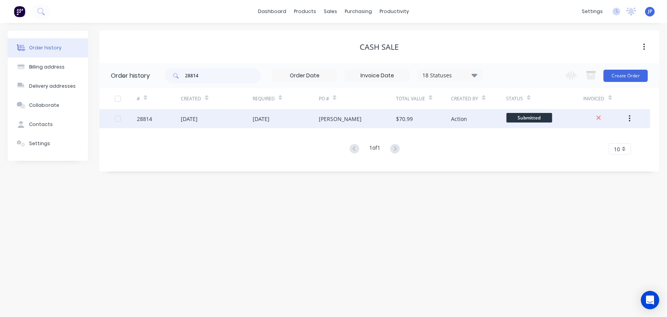
click at [257, 119] on div "[DATE]" at bounding box center [261, 119] width 17 height 8
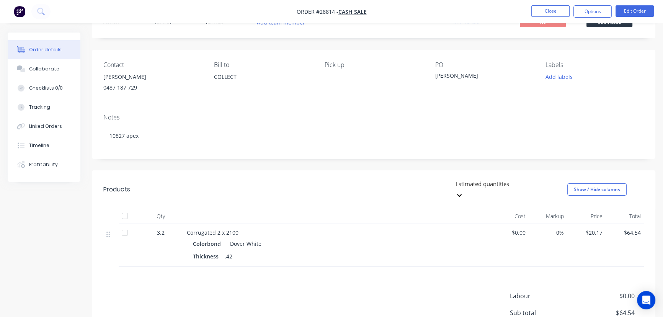
scroll to position [34, 0]
drag, startPoint x: 135, startPoint y: 78, endPoint x: 100, endPoint y: 79, distance: 35.2
click at [100, 79] on div "Contact [PERSON_NAME] [PHONE_NUMBER] Bill to COLLECT Pick up PO [PERSON_NAME] L…" at bounding box center [373, 79] width 563 height 58
copy div "[PERSON_NAME]"
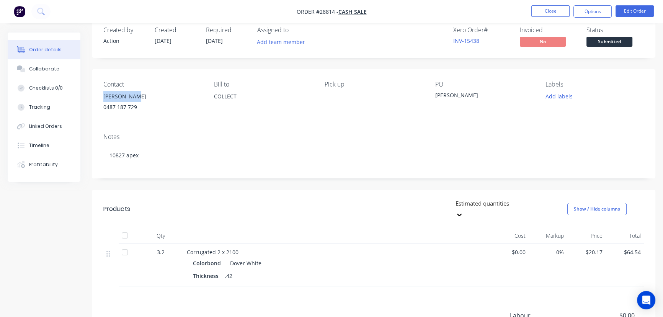
scroll to position [0, 0]
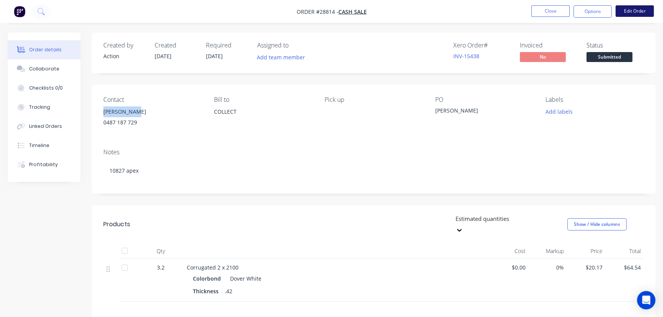
click at [625, 15] on button "Edit Order" at bounding box center [634, 10] width 38 height 11
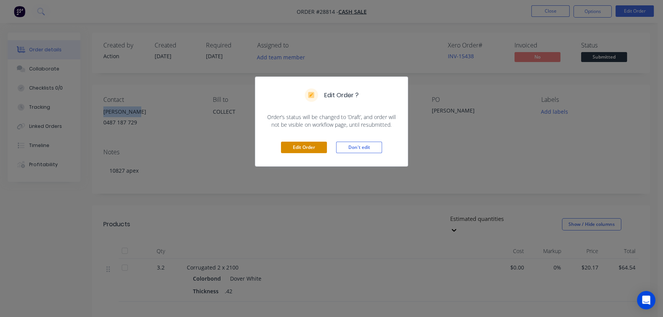
click at [311, 145] on button "Edit Order" at bounding box center [304, 147] width 46 height 11
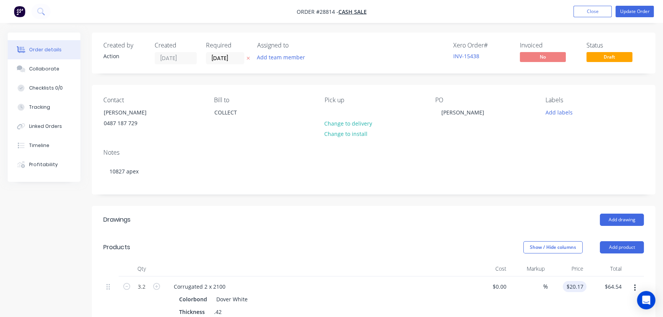
type input "20.17"
click at [579, 287] on input "20.17" at bounding box center [577, 286] width 18 height 11
click at [580, 287] on input "20.17" at bounding box center [577, 286] width 18 height 11
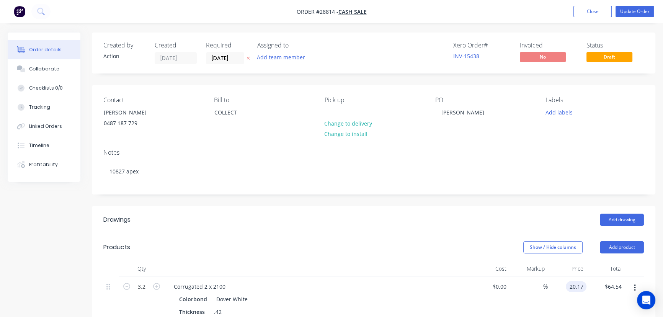
click at [584, 286] on input "20.17" at bounding box center [577, 286] width 18 height 11
click at [575, 286] on input "20.17" at bounding box center [577, 286] width 18 height 11
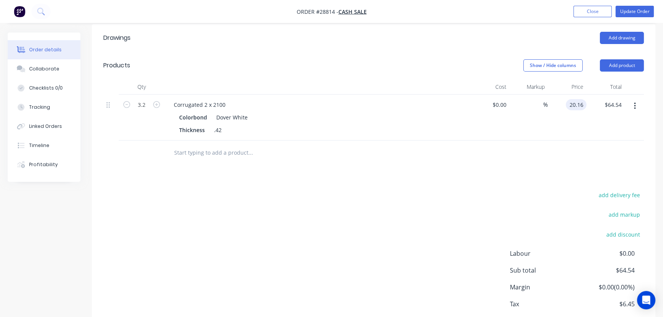
scroll to position [208, 0]
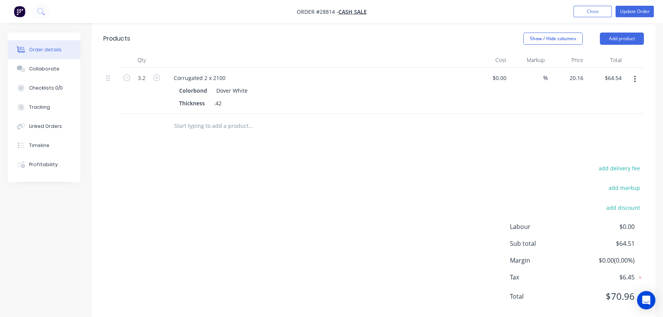
type input "$20.16"
type input "$64.51"
type input "$20.16"
type input "64.51"
type input "20.1594"
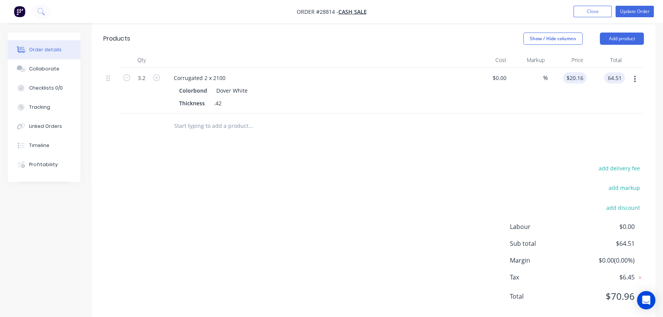
type input "$64.51"
click at [578, 79] on input "20.1594" at bounding box center [574, 77] width 24 height 11
type input "$20.10"
type input "64.32"
type input "20.1"
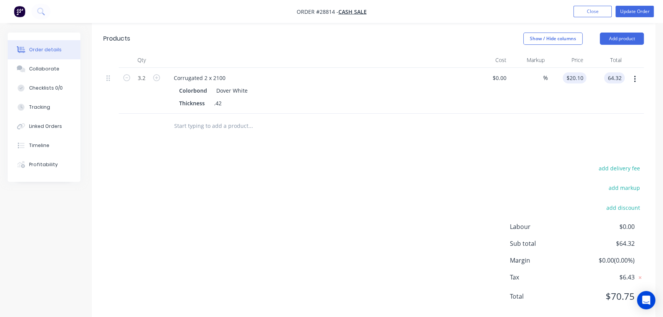
type input "$64.32"
click at [578, 80] on input "20.1" at bounding box center [575, 77] width 21 height 11
type input "$19.00"
type input "60.80"
type input "19"
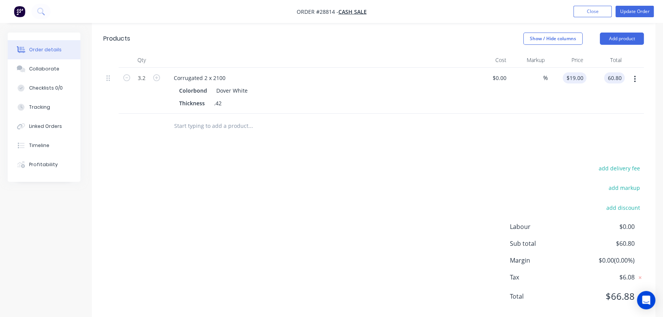
type input "$60.80"
click at [578, 80] on input "19" at bounding box center [581, 77] width 10 height 11
type input "$19.20"
type input "61.44"
type input "19.2"
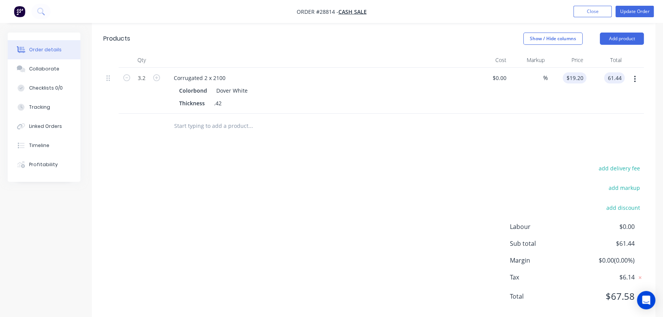
type input "$61.44"
click at [572, 80] on input "19.2" at bounding box center [575, 77] width 21 height 11
type input "$19.30"
type input "61.76"
type input "19.3"
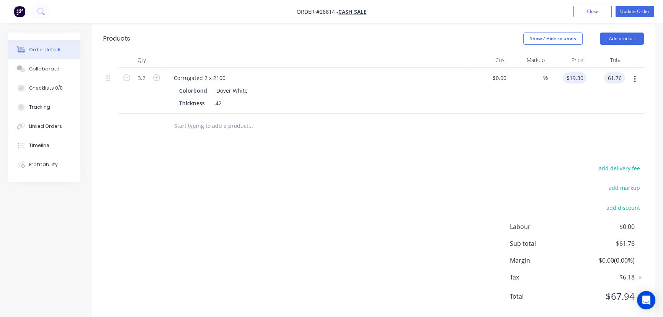
type input "$61.76"
click at [572, 80] on input "19.3" at bounding box center [578, 77] width 15 height 11
type input "$19.31"
type input "61.79"
type input "19.3094"
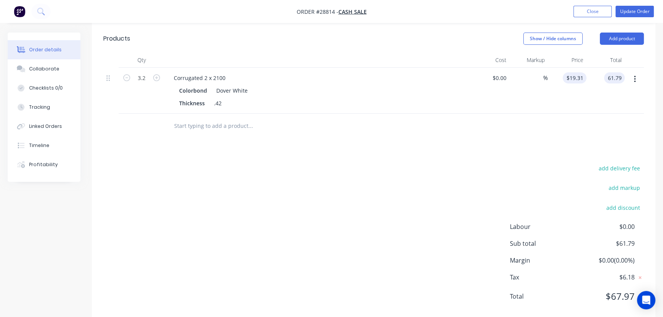
type input "$61.79"
click at [572, 80] on input "19.3094" at bounding box center [575, 77] width 21 height 11
type input "$19.32"
type input "61.82"
type input "19.3188"
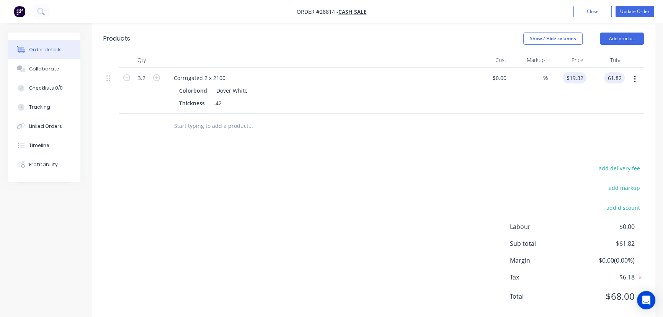
type input "$61.82"
click at [570, 78] on input "19.3188" at bounding box center [574, 77] width 24 height 11
type input "$19.50"
type input "62.40"
type input "19.5"
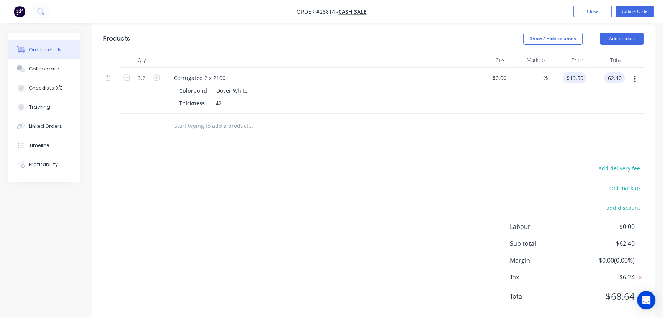
type input "$62.40"
click at [570, 78] on div "19.5 19.5" at bounding box center [577, 77] width 18 height 11
type input "$19.80"
type input "63.36"
type input "19.8"
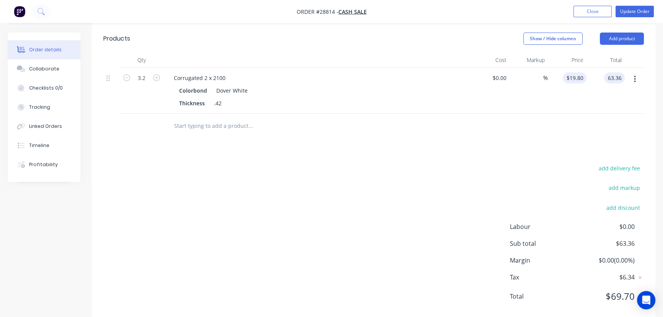
type input "$63.36"
click at [570, 78] on div "19.8 19.8" at bounding box center [577, 77] width 18 height 11
type input "$19.90"
type input "63.68"
type input "19.9"
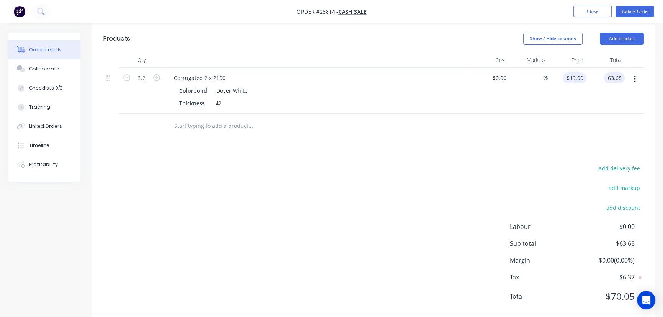
type input "$63.68"
click at [570, 78] on div "19.9 $19.90" at bounding box center [574, 77] width 24 height 11
type input "$19.85"
type input "63.52"
type input "19.85"
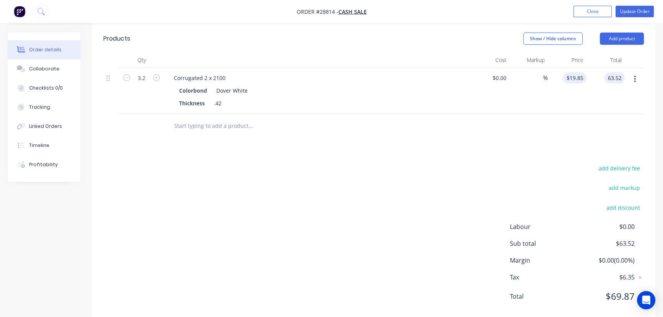
type input "$63.52"
click at [570, 78] on input "19.85" at bounding box center [577, 77] width 18 height 11
type input "$19.86"
type input "63.55"
type input "19.8594"
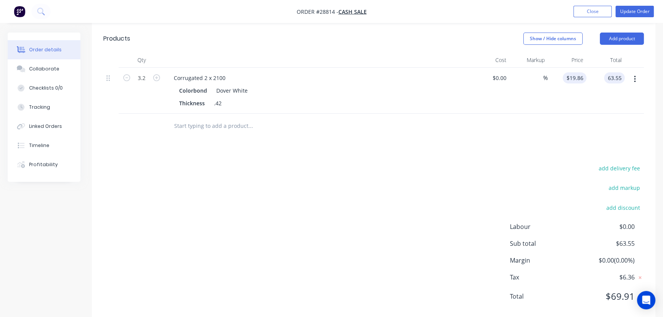
type input "$63.55"
click at [570, 78] on input "19.8594" at bounding box center [574, 77] width 24 height 11
type input "$19.85"
type input "$63.52"
click at [625, 11] on button "Update Order" at bounding box center [634, 11] width 38 height 11
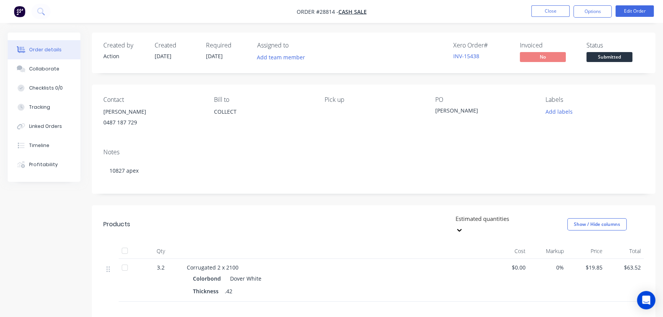
scroll to position [0, 0]
click at [584, 11] on button "Options" at bounding box center [592, 11] width 38 height 12
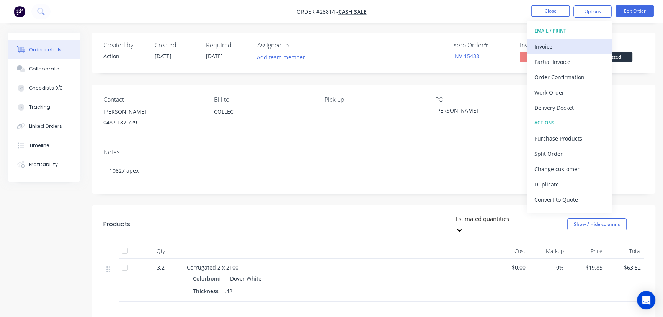
click at [542, 46] on div "Invoice" at bounding box center [569, 46] width 70 height 11
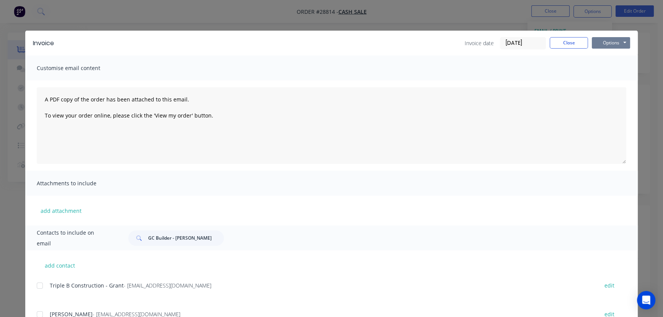
click at [597, 44] on button "Options" at bounding box center [610, 42] width 38 height 11
click at [605, 67] on button "Print" at bounding box center [615, 69] width 49 height 13
click at [562, 40] on button "Close" at bounding box center [568, 42] width 38 height 11
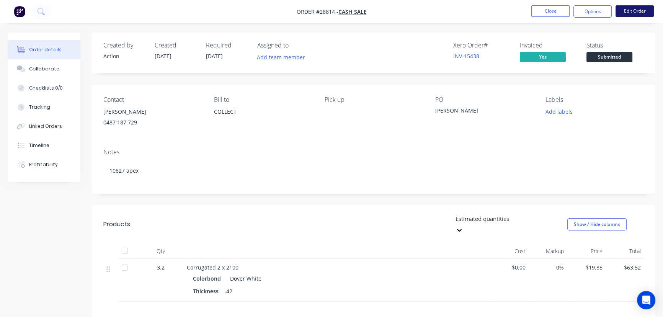
click at [627, 16] on button "Edit Order" at bounding box center [634, 10] width 38 height 11
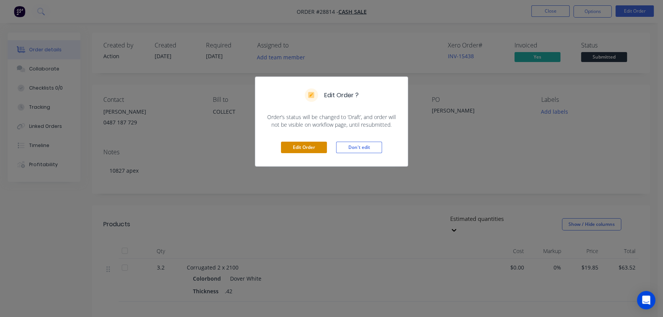
click at [305, 144] on button "Edit Order" at bounding box center [304, 147] width 46 height 11
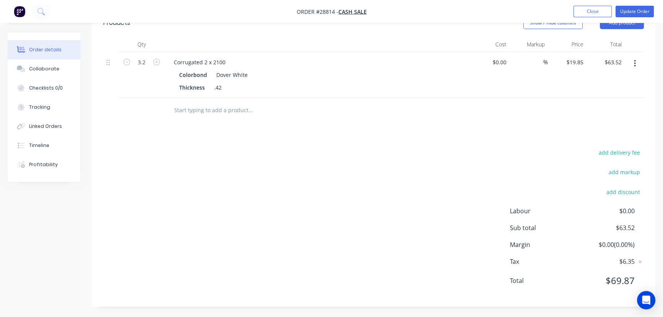
scroll to position [225, 0]
click at [568, 63] on div "19.85 19.85" at bounding box center [577, 61] width 18 height 11
type input "$19.87"
type input "63.58"
type input "19.8688"
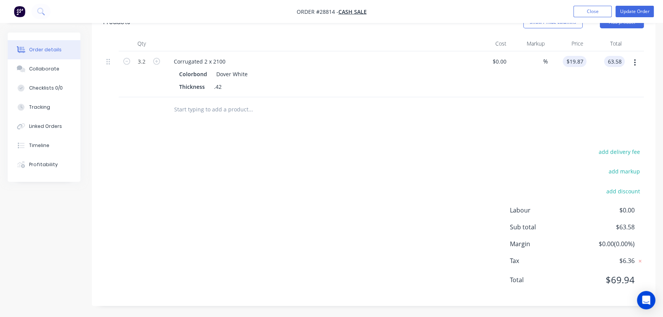
type input "$63.58"
click at [568, 63] on input "19.8688" at bounding box center [575, 61] width 21 height 11
type input "$19.88"
type input "63.62"
type input "$19.8813"
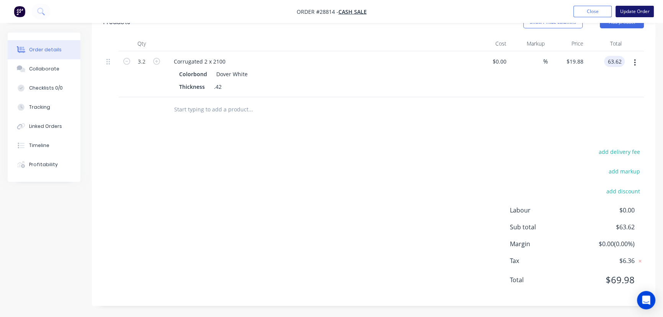
type input "$63.62"
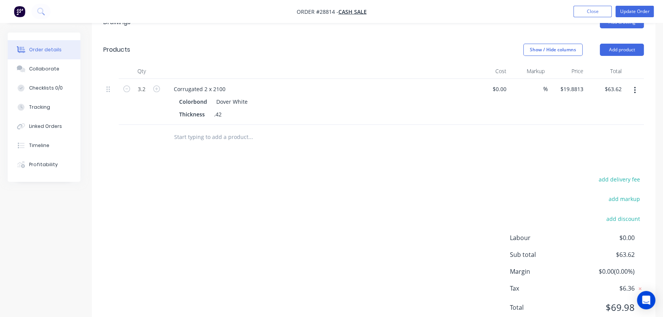
scroll to position [155, 0]
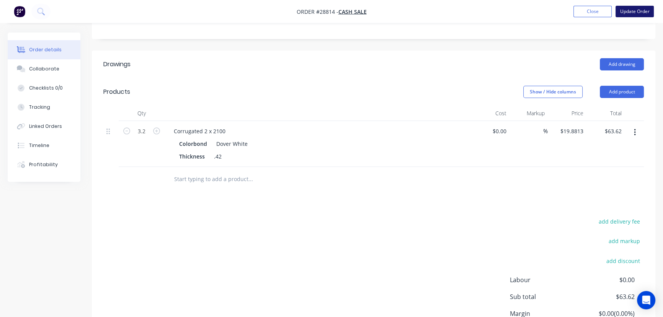
click at [625, 13] on button "Update Order" at bounding box center [634, 11] width 38 height 11
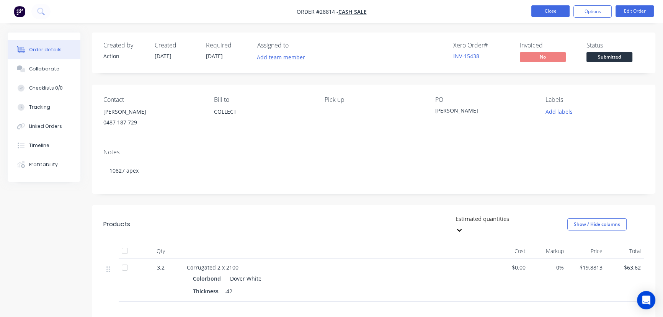
click at [551, 11] on button "Close" at bounding box center [550, 10] width 38 height 11
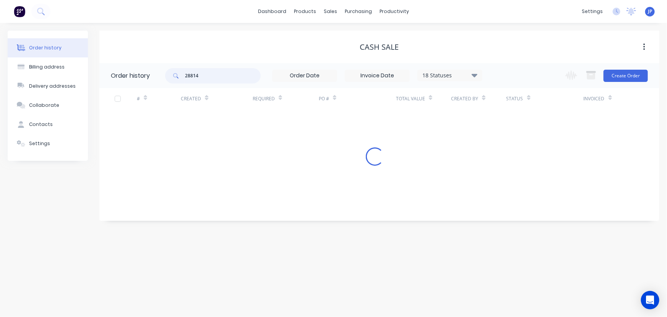
drag, startPoint x: 219, startPoint y: 75, endPoint x: 147, endPoint y: 85, distance: 72.2
click at [147, 85] on header "Order history 28814 18 Statuses Invoice Status Invoiced Not Invoiced Partial Or…" at bounding box center [379, 75] width 560 height 25
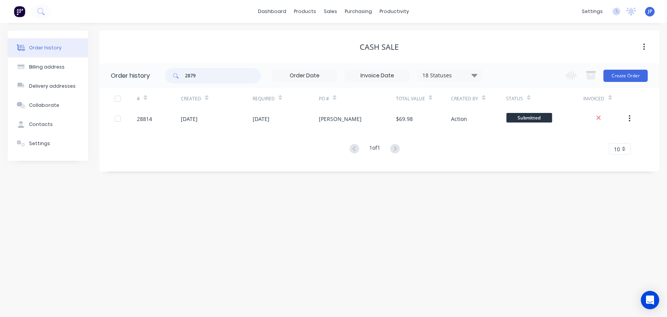
type input "28799"
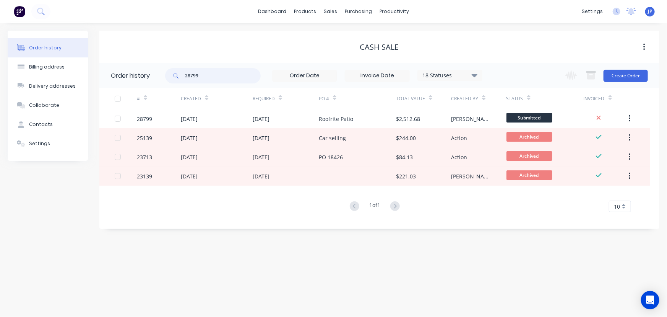
drag, startPoint x: 203, startPoint y: 77, endPoint x: 183, endPoint y: 78, distance: 20.3
click at [183, 78] on div "28799" at bounding box center [213, 75] width 96 height 15
type input "28745"
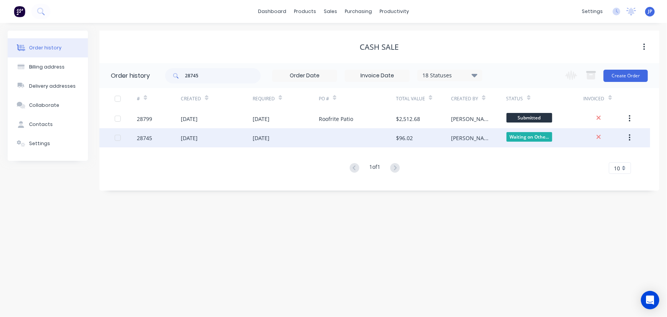
click at [198, 138] on div "[DATE]" at bounding box center [189, 138] width 17 height 8
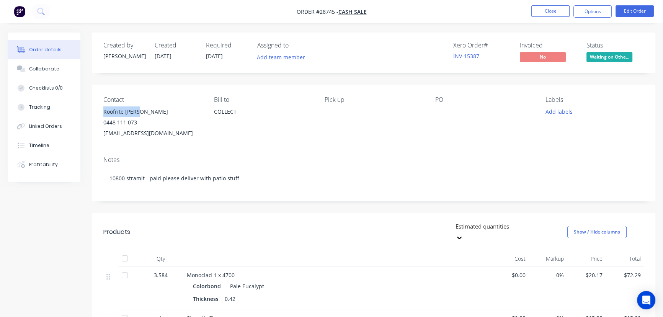
drag, startPoint x: 142, startPoint y: 113, endPoint x: 99, endPoint y: 112, distance: 42.1
click at [99, 112] on div "Contact Roofrite [PERSON_NAME] [PHONE_NUMBER] [EMAIL_ADDRESS][DOMAIN_NAME] [PER…" at bounding box center [373, 117] width 563 height 65
click at [591, 12] on button "Options" at bounding box center [592, 11] width 38 height 12
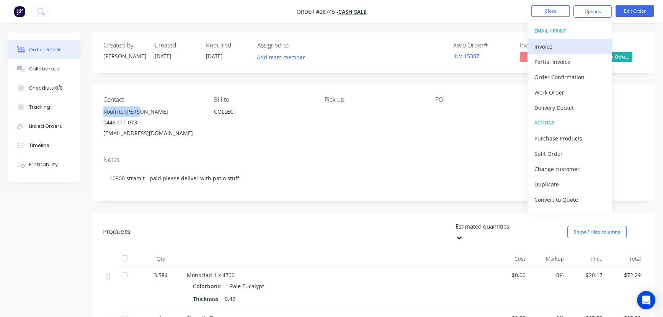
click at [565, 46] on div "Invoice" at bounding box center [569, 46] width 70 height 11
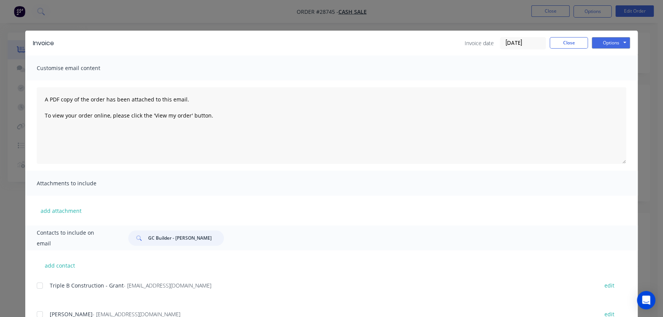
drag, startPoint x: 208, startPoint y: 241, endPoint x: 130, endPoint y: 243, distance: 77.7
click at [130, 243] on div "GC Builder - [PERSON_NAME]" at bounding box center [176, 237] width 96 height 15
paste input "Roofrite [PERSON_NAME]"
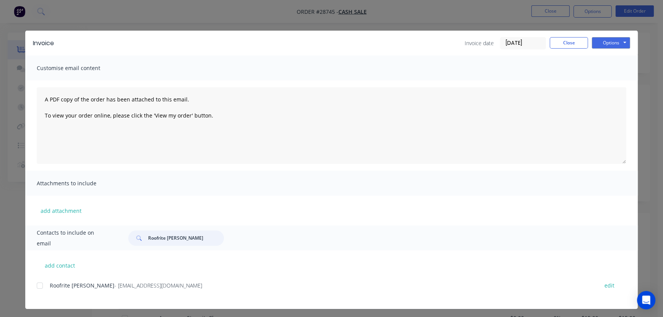
type input "Roofrite [PERSON_NAME]"
drag, startPoint x: 161, startPoint y: 288, endPoint x: 40, endPoint y: 295, distance: 121.8
click at [40, 295] on div "Roofrite [PERSON_NAME] - [EMAIL_ADDRESS][DOMAIN_NAME] edit" at bounding box center [337, 290] width 601 height 20
click at [597, 47] on button "Options" at bounding box center [610, 42] width 38 height 11
click at [597, 73] on button "Print" at bounding box center [615, 69] width 49 height 13
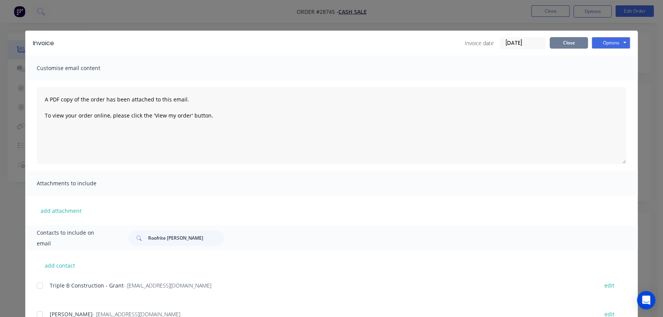
click at [560, 42] on button "Close" at bounding box center [568, 42] width 38 height 11
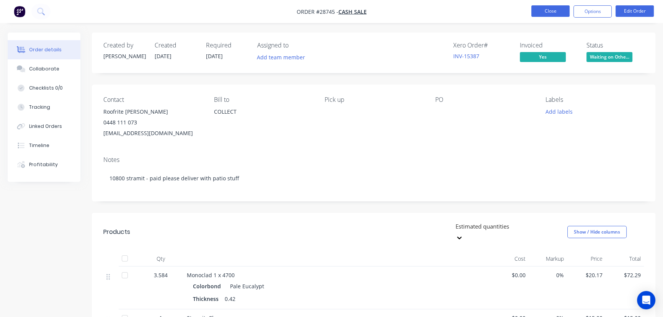
click at [543, 13] on button "Close" at bounding box center [550, 10] width 38 height 11
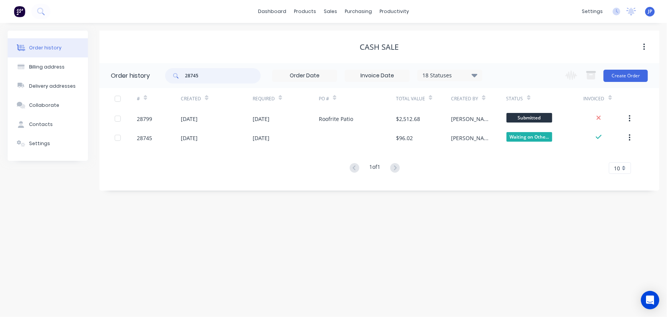
drag, startPoint x: 217, startPoint y: 75, endPoint x: 162, endPoint y: 73, distance: 54.7
click at [162, 73] on header "Order history 28745 18 Statuses Invoice Status Invoiced Not Invoiced Partial Or…" at bounding box center [379, 75] width 560 height 25
type input "28799"
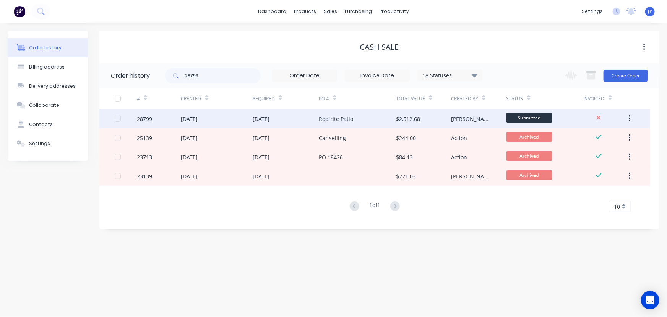
click at [196, 121] on div "[DATE]" at bounding box center [189, 119] width 17 height 8
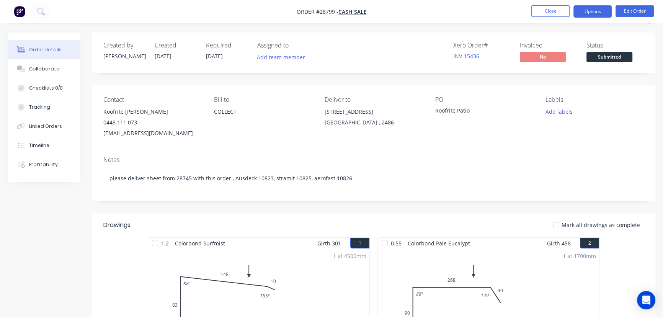
click at [585, 10] on button "Options" at bounding box center [592, 11] width 38 height 12
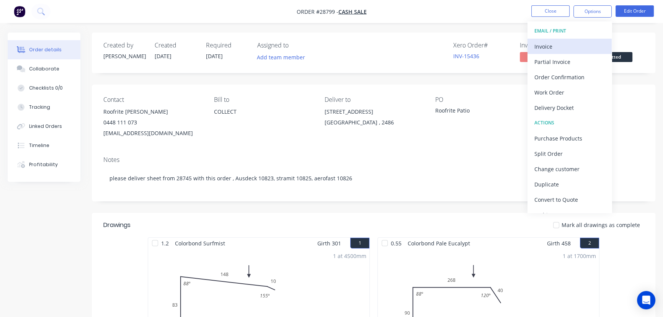
click at [549, 47] on div "Invoice" at bounding box center [569, 46] width 70 height 11
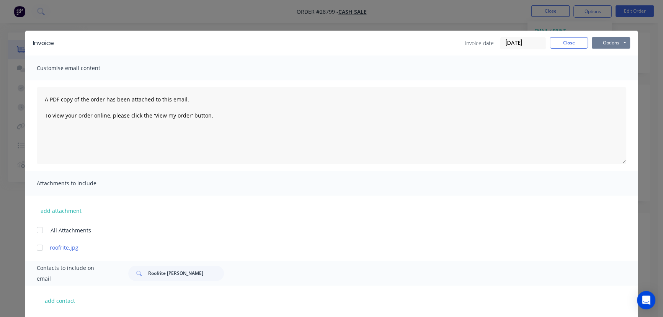
click at [607, 45] on button "Options" at bounding box center [610, 42] width 38 height 11
click at [602, 69] on button "Print" at bounding box center [615, 69] width 49 height 13
click at [560, 46] on button "Close" at bounding box center [568, 42] width 38 height 11
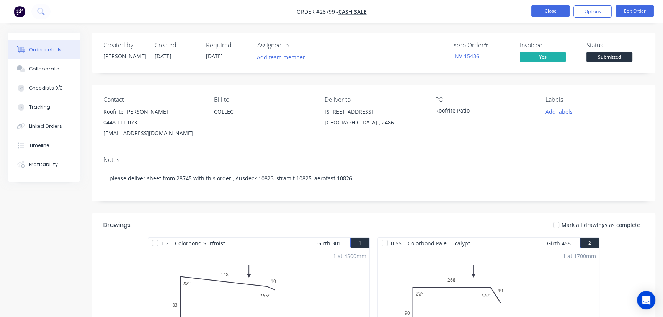
click at [552, 13] on button "Close" at bounding box center [550, 10] width 38 height 11
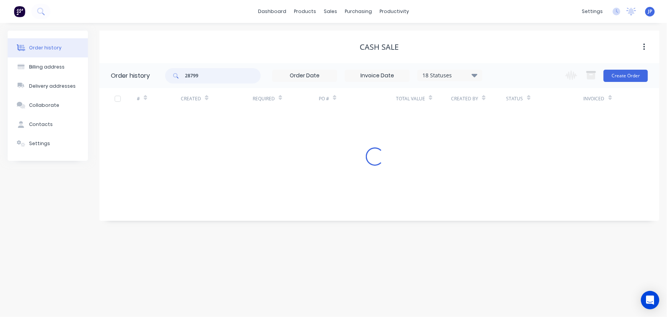
drag, startPoint x: 205, startPoint y: 76, endPoint x: 164, endPoint y: 74, distance: 40.6
click at [164, 74] on header "Order history 28799 18 Statuses Invoice Status Invoiced Not Invoiced Partial Or…" at bounding box center [379, 75] width 560 height 25
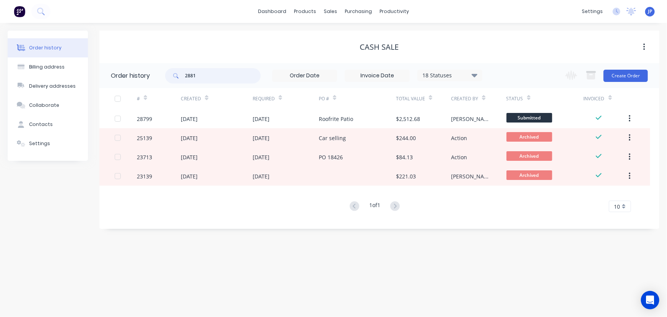
type input "28810"
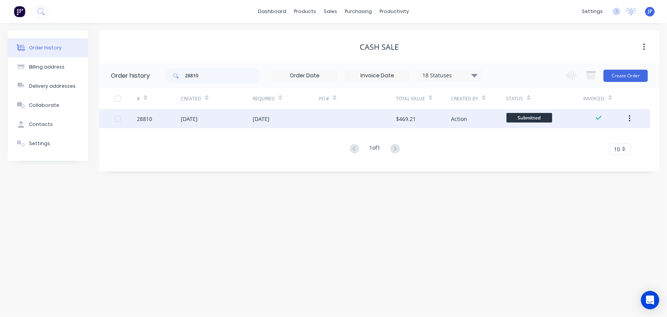
click at [198, 117] on div "[DATE]" at bounding box center [189, 119] width 17 height 8
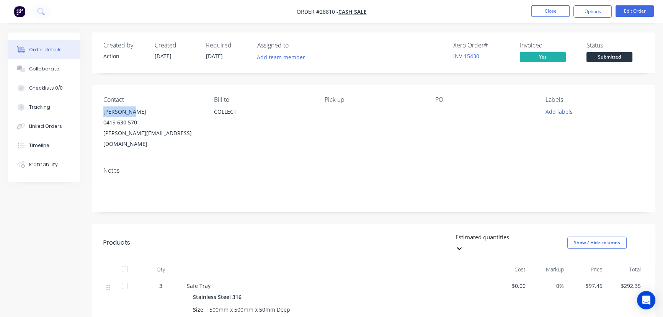
drag, startPoint x: 141, startPoint y: 108, endPoint x: 99, endPoint y: 111, distance: 42.1
click at [99, 111] on div "Contact [PERSON_NAME] [PHONE_NUMBER] [PERSON_NAME][EMAIL_ADDRESS][DOMAIN_NAME] …" at bounding box center [373, 123] width 563 height 76
click at [601, 11] on button "Options" at bounding box center [592, 11] width 38 height 12
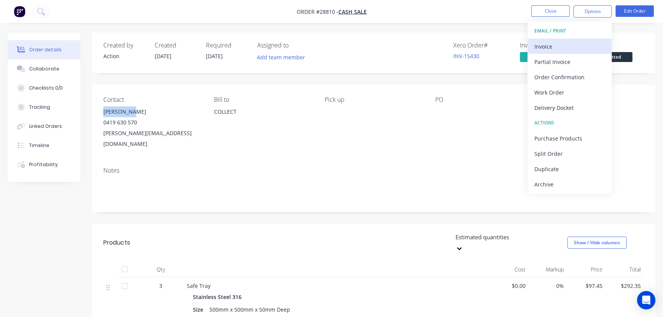
click at [559, 47] on div "Invoice" at bounding box center [569, 46] width 70 height 11
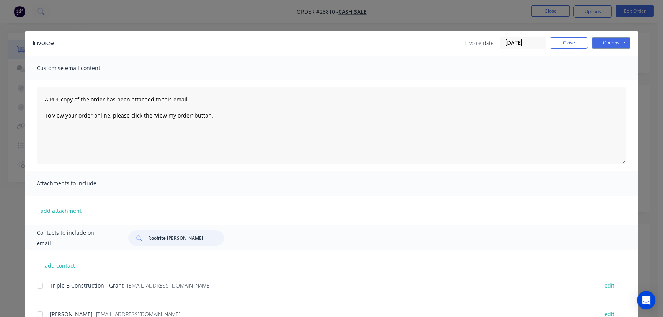
drag, startPoint x: 178, startPoint y: 240, endPoint x: 137, endPoint y: 243, distance: 40.7
click at [137, 243] on div "Roofrite [PERSON_NAME]" at bounding box center [176, 237] width 96 height 15
paste input "[PERSON_NAME]"
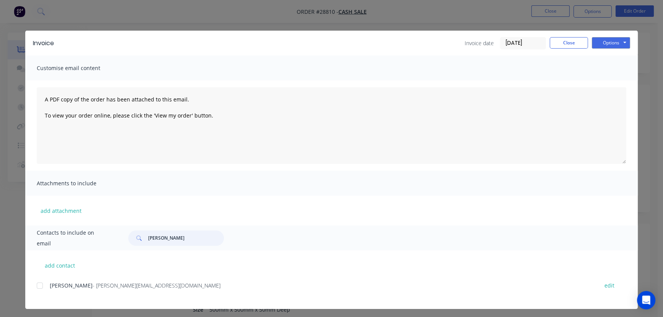
type input "[PERSON_NAME]"
drag, startPoint x: 136, startPoint y: 286, endPoint x: 75, endPoint y: 287, distance: 61.2
click at [75, 287] on div "[PERSON_NAME] - [PERSON_NAME][EMAIL_ADDRESS][DOMAIN_NAME]" at bounding box center [320, 285] width 540 height 8
click at [173, 290] on div "[PERSON_NAME] - [PERSON_NAME][EMAIL_ADDRESS][DOMAIN_NAME] edit" at bounding box center [337, 285] width 601 height 10
drag, startPoint x: 140, startPoint y: 284, endPoint x: 48, endPoint y: 290, distance: 92.3
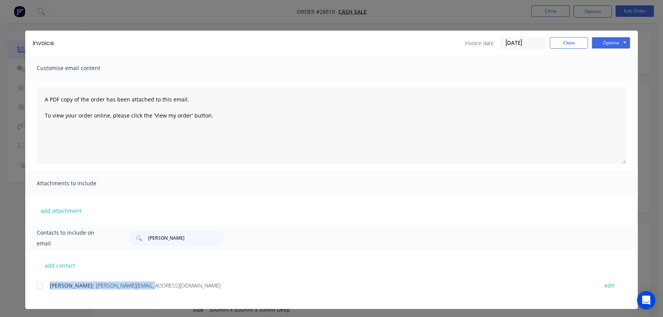
click at [48, 290] on div "[PERSON_NAME] - [PERSON_NAME][EMAIL_ADDRESS][DOMAIN_NAME] edit" at bounding box center [337, 285] width 601 height 10
click at [606, 46] on button "Options" at bounding box center [610, 42] width 38 height 11
click at [609, 69] on button "Print" at bounding box center [615, 69] width 49 height 13
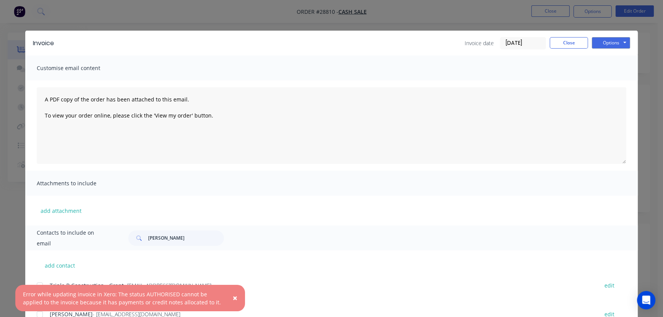
click at [236, 302] on span "×" at bounding box center [235, 297] width 5 height 11
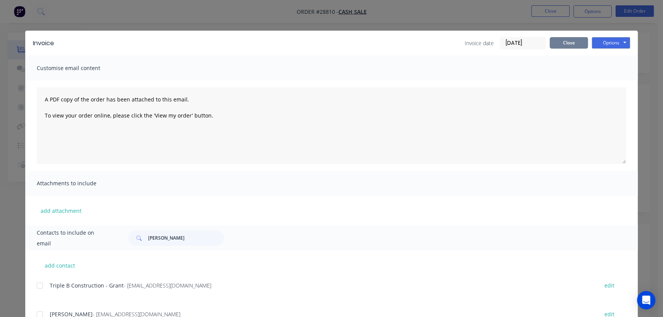
click at [563, 45] on button "Close" at bounding box center [568, 42] width 38 height 11
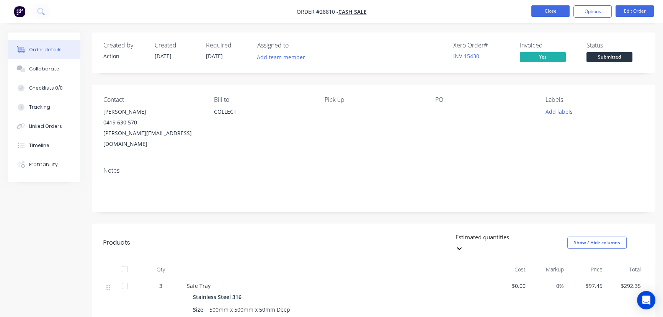
click at [545, 12] on button "Close" at bounding box center [550, 10] width 38 height 11
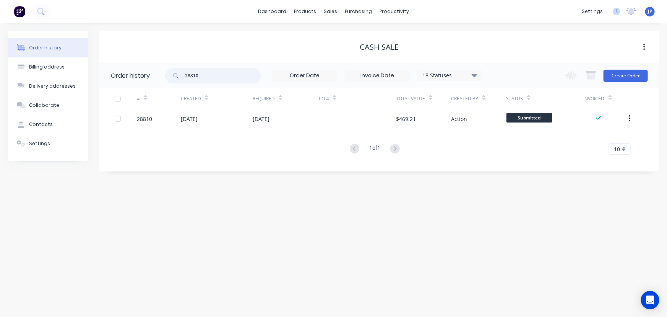
click at [203, 81] on input "28810" at bounding box center [223, 75] width 76 height 15
type input "28689"
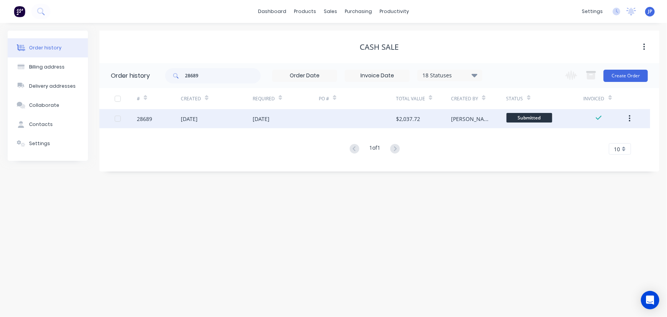
click at [199, 114] on div "[DATE]" at bounding box center [217, 118] width 72 height 19
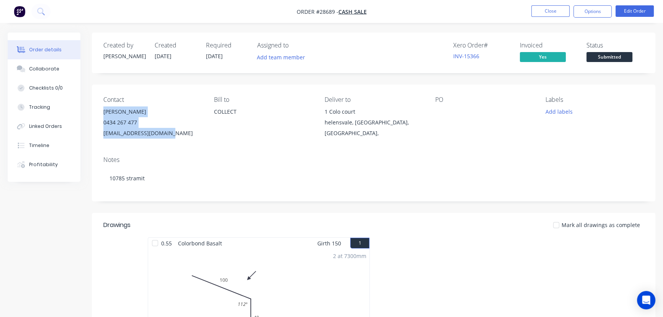
drag, startPoint x: 166, startPoint y: 132, endPoint x: 98, endPoint y: 112, distance: 71.6
click at [98, 112] on div "Contact [PERSON_NAME] [PHONE_NUMBER] [EMAIL_ADDRESS][DOMAIN_NAME] [PERSON_NAME]…" at bounding box center [373, 117] width 563 height 65
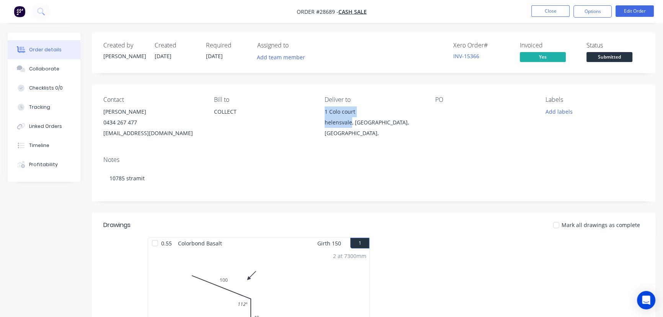
drag, startPoint x: 350, startPoint y: 123, endPoint x: 321, endPoint y: 114, distance: 30.5
click at [321, 114] on div "Contact [PERSON_NAME] [PHONE_NUMBER] [EMAIL_ADDRESS][DOMAIN_NAME] [PERSON_NAME]…" at bounding box center [373, 117] width 563 height 65
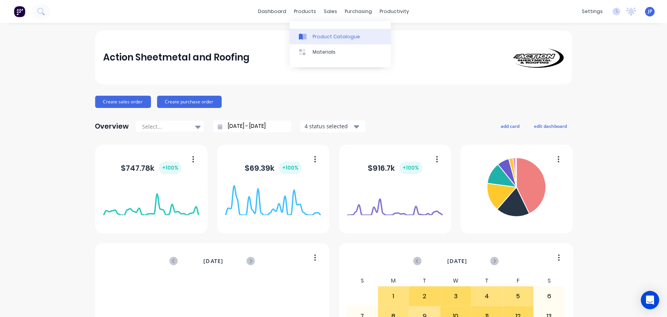
click at [315, 37] on div "Product Catalogue" at bounding box center [336, 36] width 47 height 7
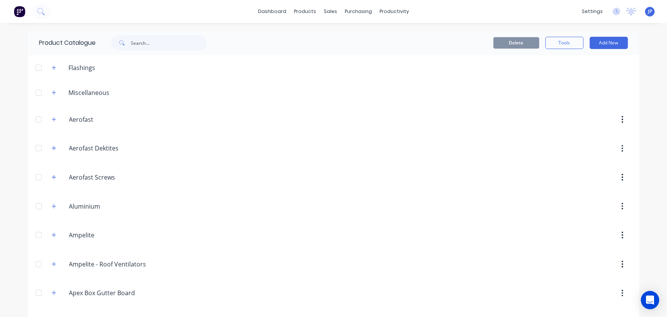
click at [142, 34] on div "Product Catalogue" at bounding box center [127, 43] width 198 height 24
click at [141, 44] on input "text" at bounding box center [169, 42] width 76 height 15
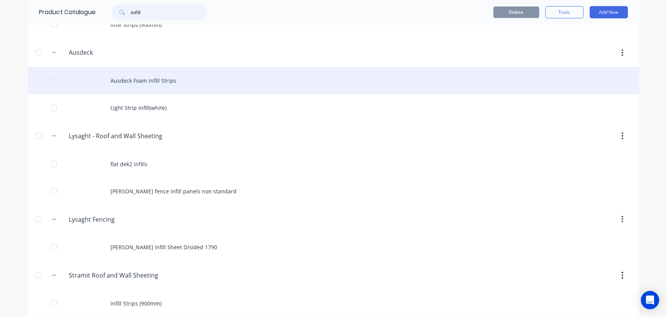
scroll to position [80, 0]
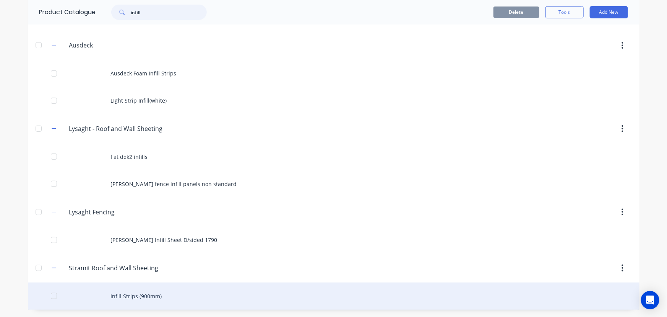
type input "infill"
click at [143, 296] on div "Infill Strips (900mm)" at bounding box center [334, 295] width 612 height 27
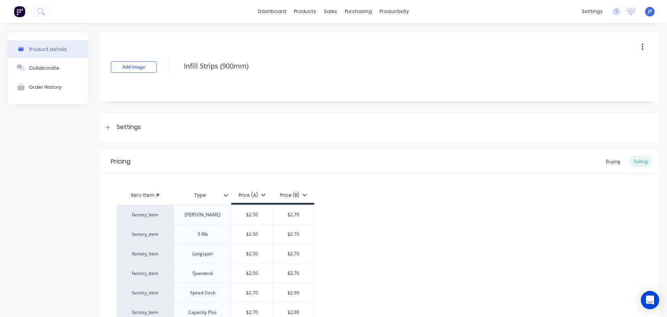
type textarea "x"
click at [314, 33] on div "Product Catalogue" at bounding box center [336, 36] width 47 height 7
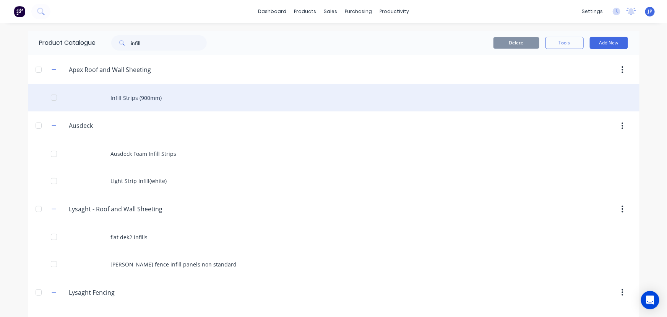
drag, startPoint x: 156, startPoint y: 49, endPoint x: 197, endPoint y: 90, distance: 57.9
click at [124, 46] on div "infill" at bounding box center [159, 42] width 96 height 15
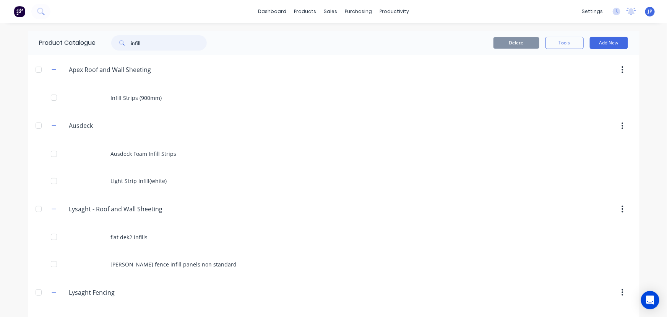
drag, startPoint x: 148, startPoint y: 42, endPoint x: 118, endPoint y: 42, distance: 30.2
click at [118, 42] on div "infill" at bounding box center [159, 42] width 96 height 15
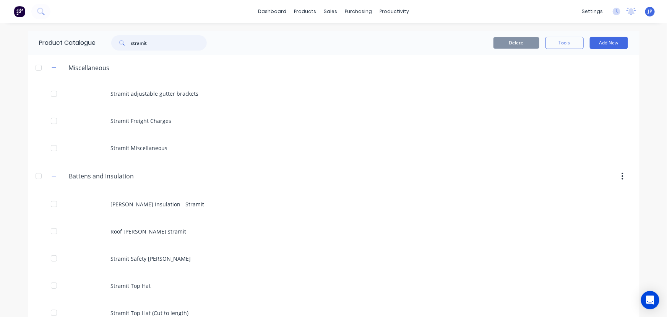
type input "stramit"
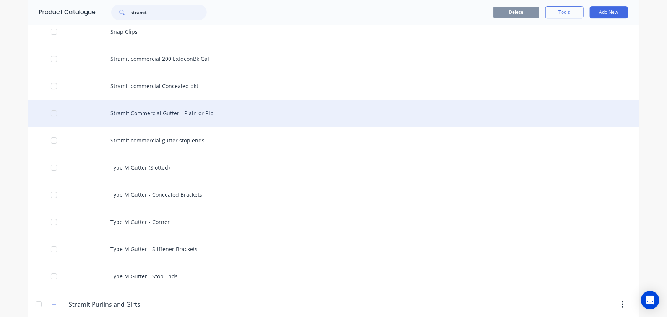
scroll to position [4208, 0]
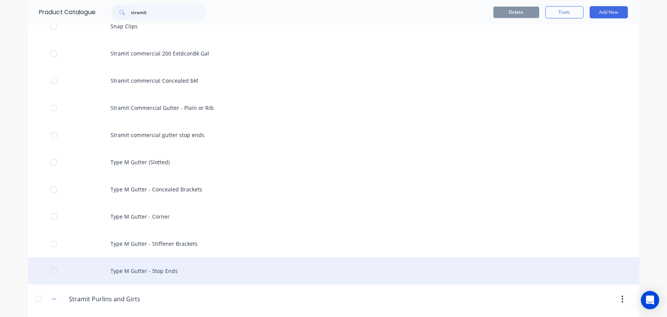
click at [149, 267] on div "Type M Gutter - Stop Ends" at bounding box center [334, 270] width 612 height 27
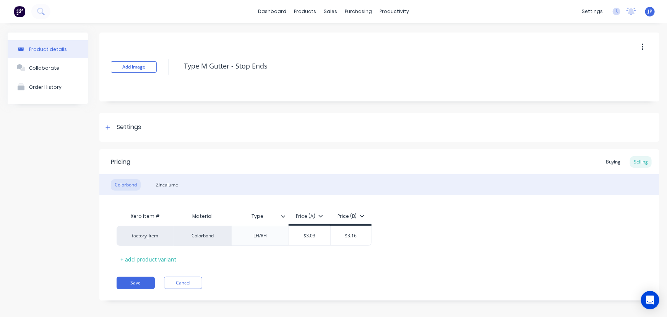
type textarea "x"
click at [204, 238] on div "Colorbond" at bounding box center [202, 236] width 57 height 20
click at [314, 35] on div "Product Catalogue" at bounding box center [336, 36] width 47 height 7
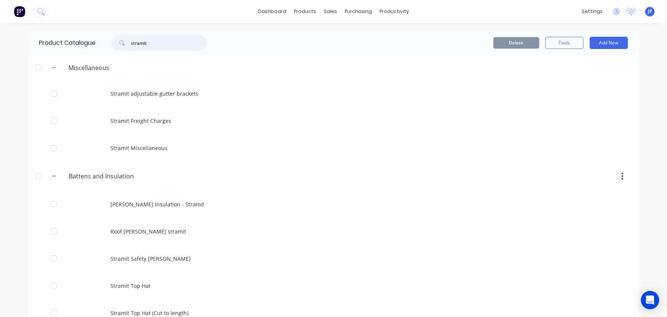
click at [144, 46] on input "stramit" at bounding box center [169, 42] width 76 height 15
drag, startPoint x: 164, startPoint y: 50, endPoint x: 122, endPoint y: 46, distance: 41.9
click at [122, 46] on div "stramit" at bounding box center [159, 42] width 96 height 15
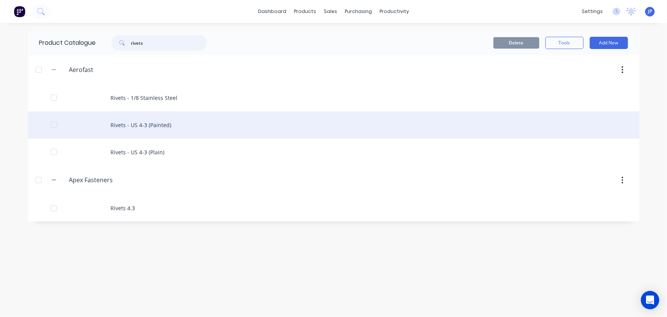
type input "rivets"
click at [124, 124] on div "Rivets - US 4-3 (Painted)" at bounding box center [334, 124] width 612 height 27
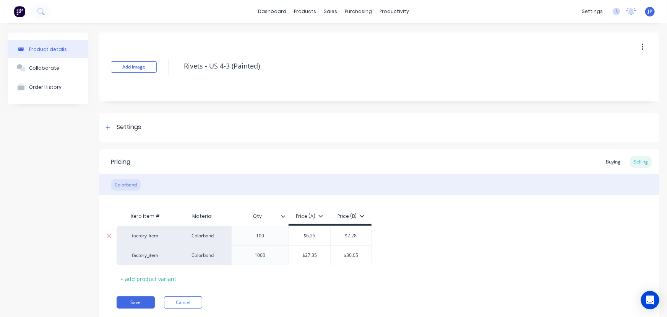
type textarea "x"
